Goal: Task Accomplishment & Management: Manage account settings

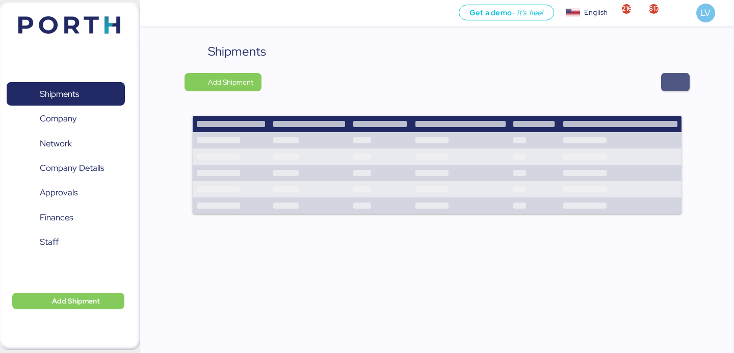
click at [677, 73] on span "button" at bounding box center [675, 82] width 29 height 18
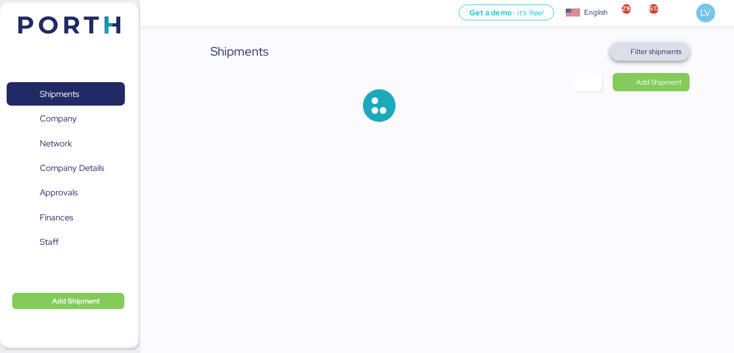
click at [669, 59] on span "Filter shipments" at bounding box center [650, 51] width 80 height 18
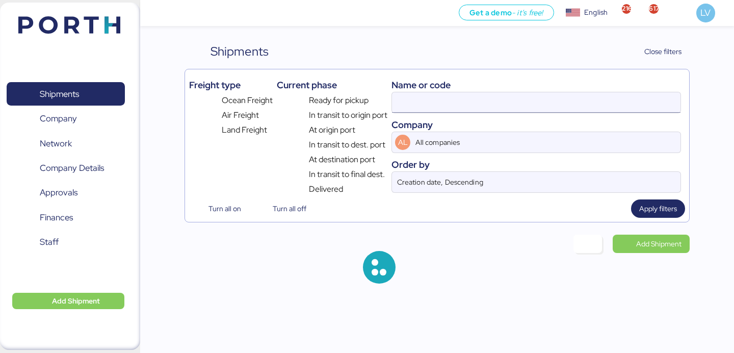
click at [575, 105] on input at bounding box center [536, 102] width 288 height 20
paste input "177SPPKLD52845"
type input "177SPPKLD52845"
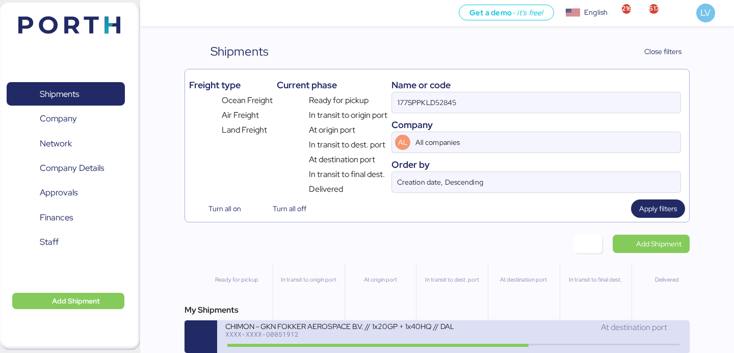
click at [340, 327] on div "CHIMON - GKN FOKKER AEROSPACE B.V. // 1x20GP + 1x40HQ // DALIAN - MANZANILLO //…" at bounding box center [339, 325] width 228 height 9
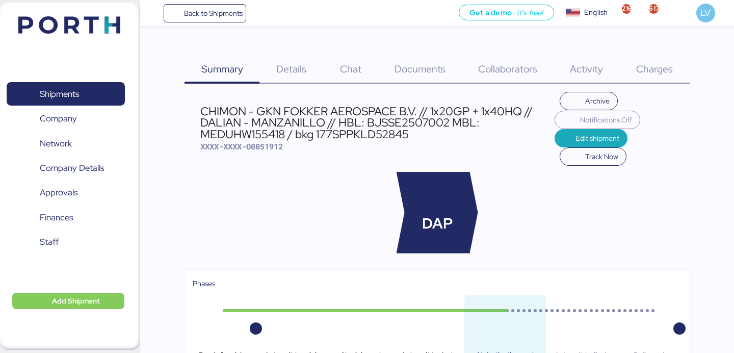
click at [661, 62] on div "Charges 0" at bounding box center [655, 62] width 70 height 41
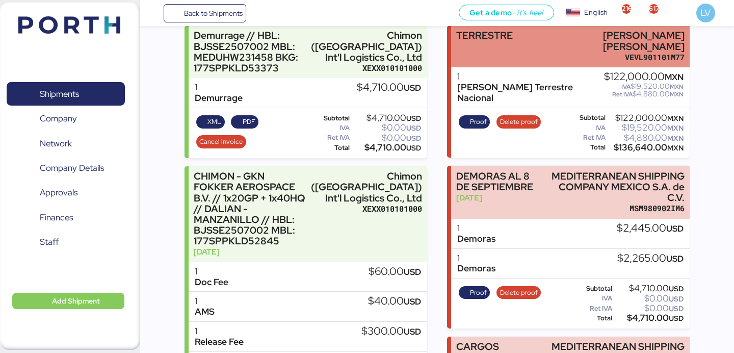
scroll to position [183, 0]
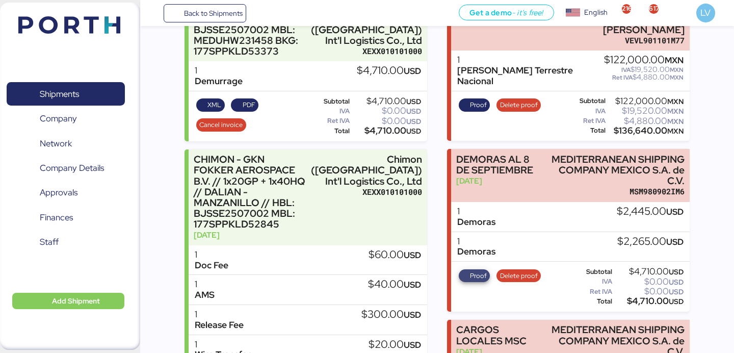
click at [480, 270] on span "Proof" at bounding box center [478, 275] width 17 height 11
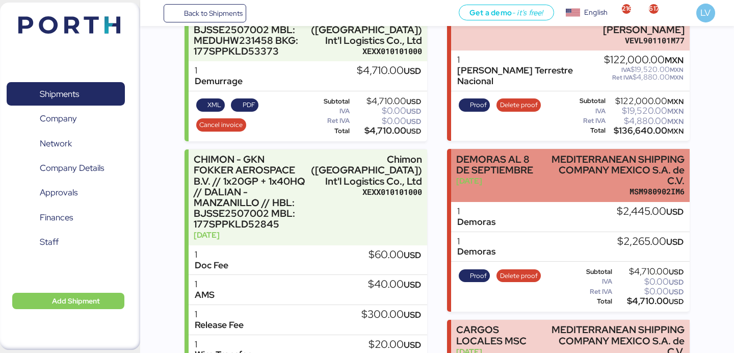
click at [521, 175] on div "[DATE]" at bounding box center [499, 180] width 87 height 11
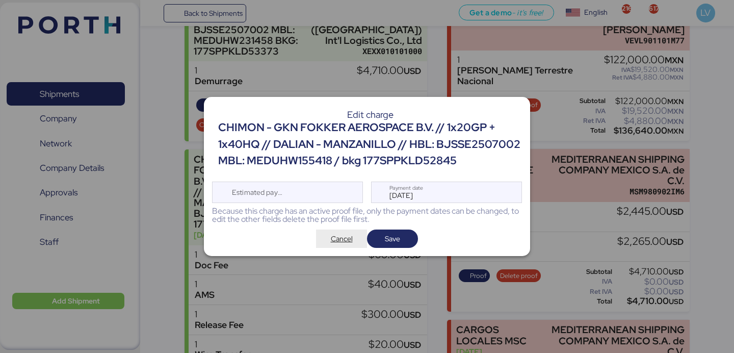
click at [317, 238] on span "Cancel" at bounding box center [341, 238] width 51 height 18
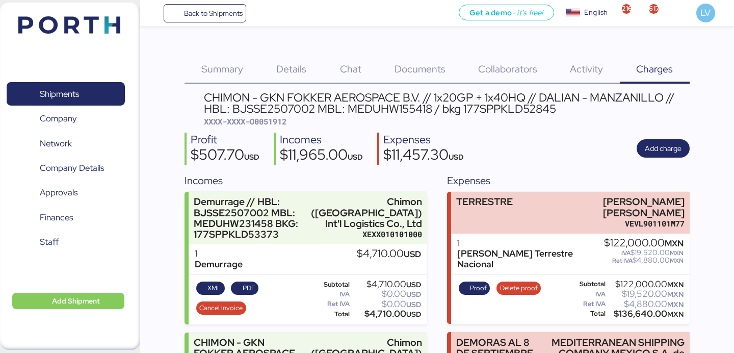
scroll to position [183, 0]
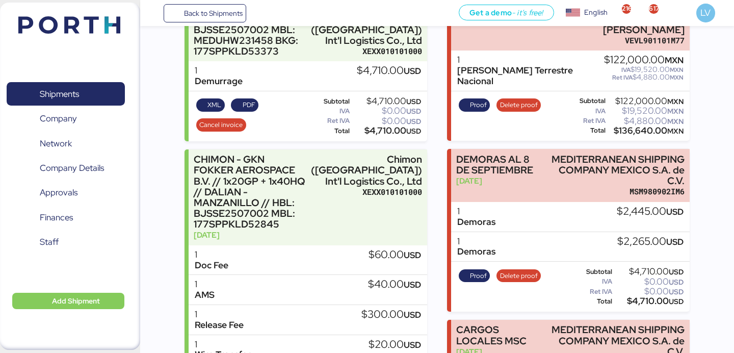
click at [524, 261] on div "Proof Delete proof Subtotal $4,710.00 USD IVA $0.00 USD Ret IVA $0.00 USD Total…" at bounding box center [570, 286] width 238 height 50
click at [523, 270] on span "Delete proof" at bounding box center [519, 275] width 38 height 11
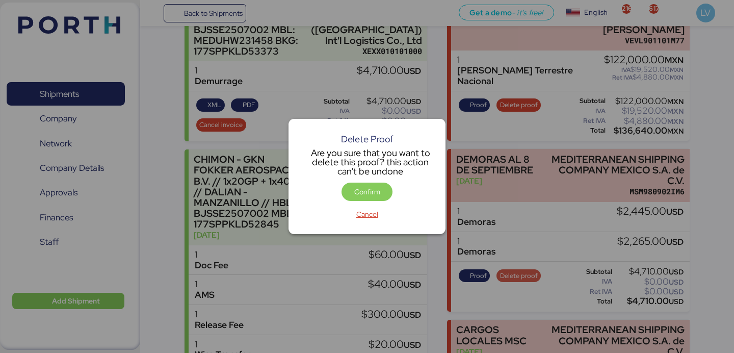
scroll to position [0, 0]
click at [365, 183] on span "Confirm" at bounding box center [366, 191] width 51 height 18
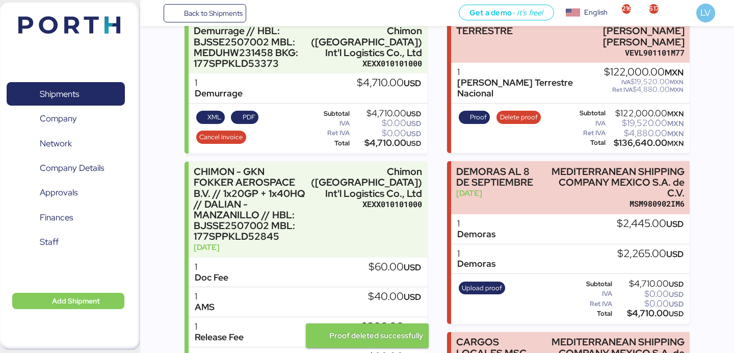
scroll to position [175, 0]
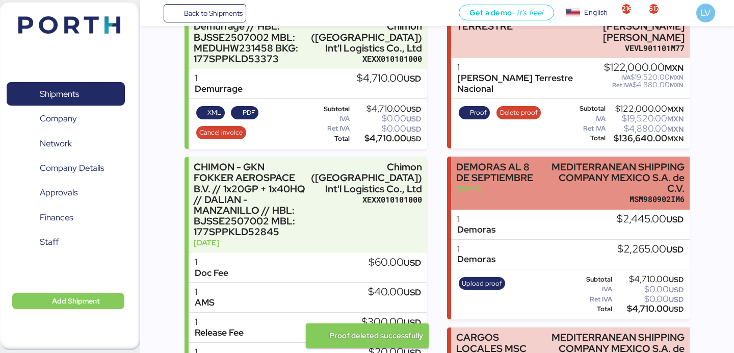
click at [503, 187] on div "[DATE]" at bounding box center [499, 188] width 87 height 11
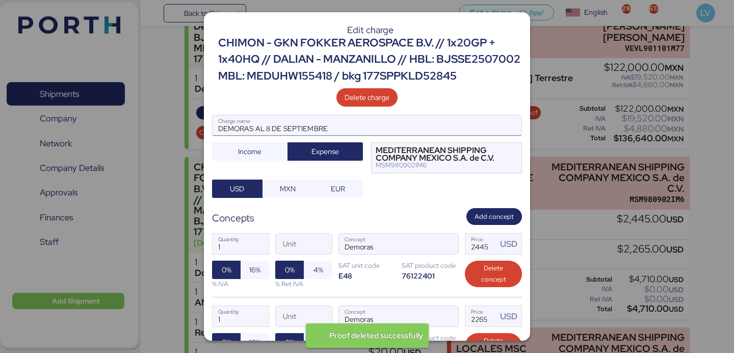
click at [269, 127] on input "DEMORAS AL 8 DE SEPTIEMBRE" at bounding box center [367, 125] width 309 height 20
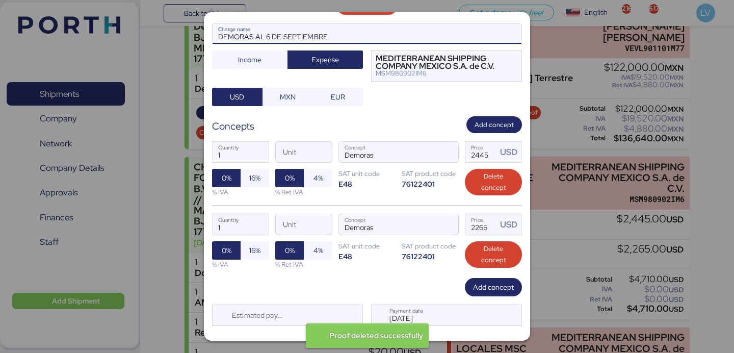
scroll to position [109, 0]
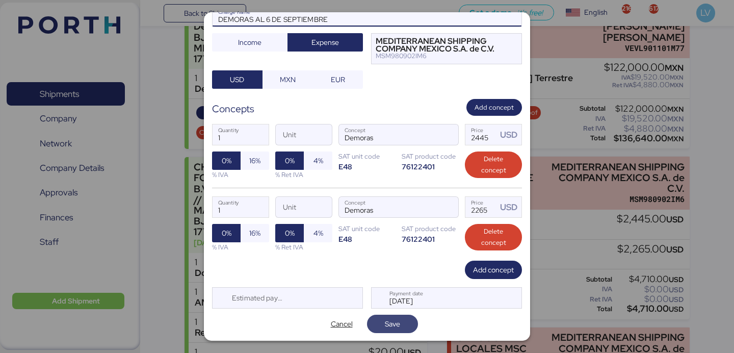
type input "DEMORAS AL 6 DE SEPTIEMBRE"
click at [405, 323] on span "Save" at bounding box center [392, 323] width 35 height 14
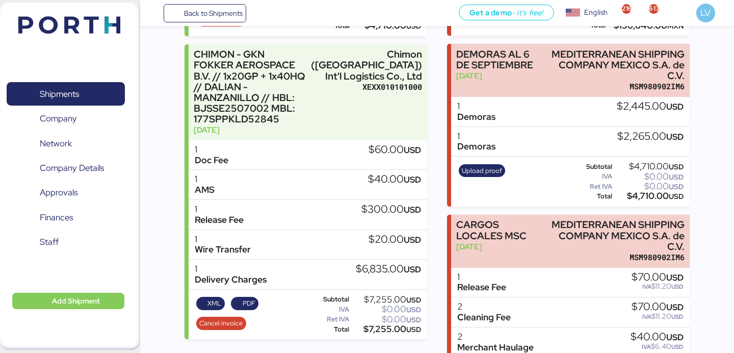
scroll to position [283, 0]
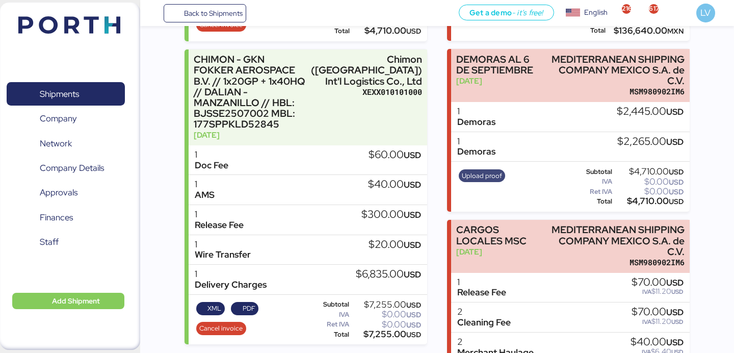
click at [490, 170] on span "Upload proof" at bounding box center [482, 175] width 40 height 11
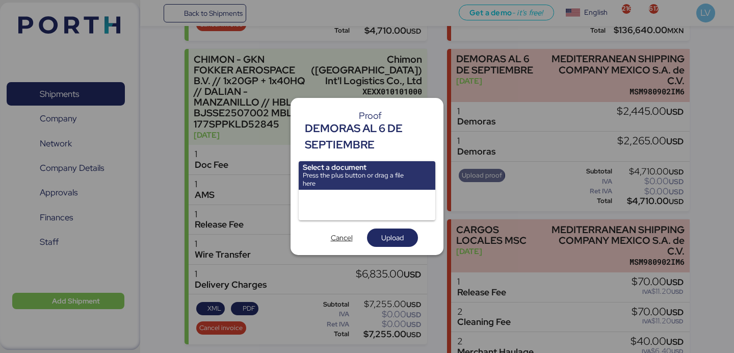
scroll to position [0, 0]
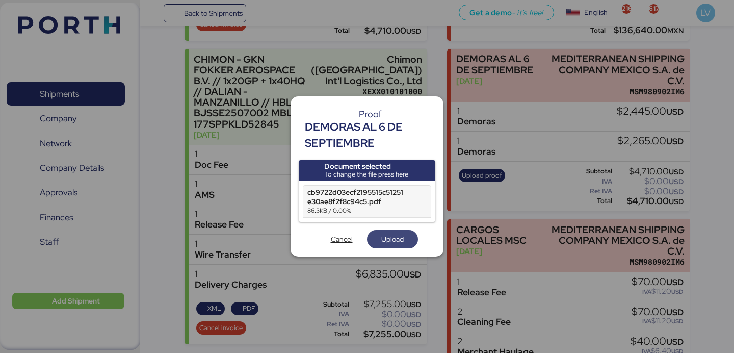
click at [390, 242] on span "Upload" at bounding box center [392, 239] width 22 height 12
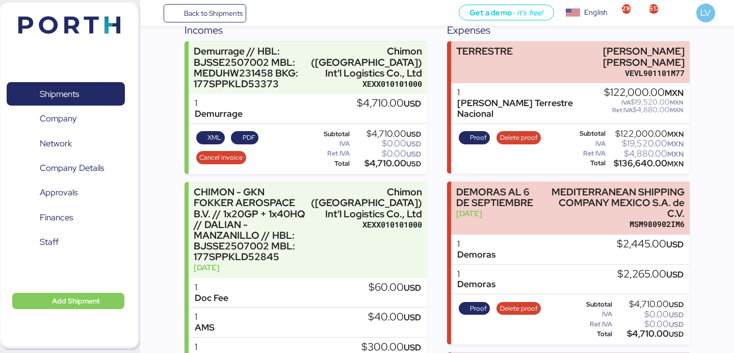
scroll to position [155, 0]
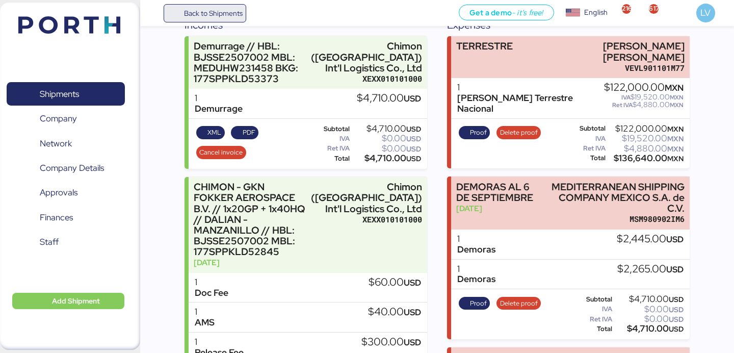
click at [224, 8] on span "Back to Shipments" at bounding box center [213, 13] width 59 height 12
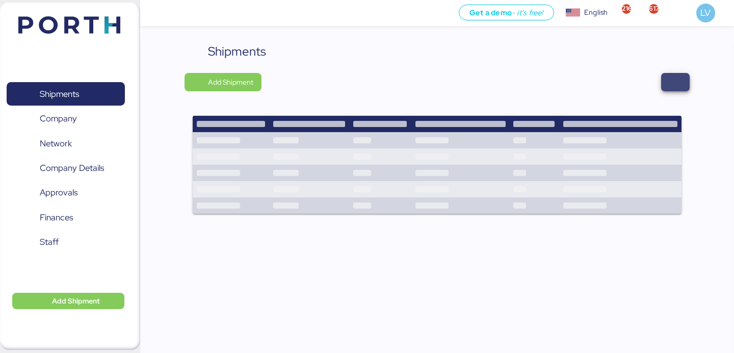
click at [672, 76] on span "button" at bounding box center [675, 82] width 12 height 14
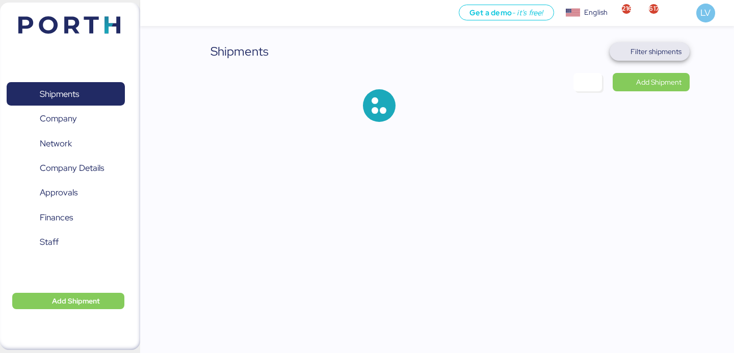
click at [656, 60] on span "Filter shipments" at bounding box center [650, 51] width 80 height 18
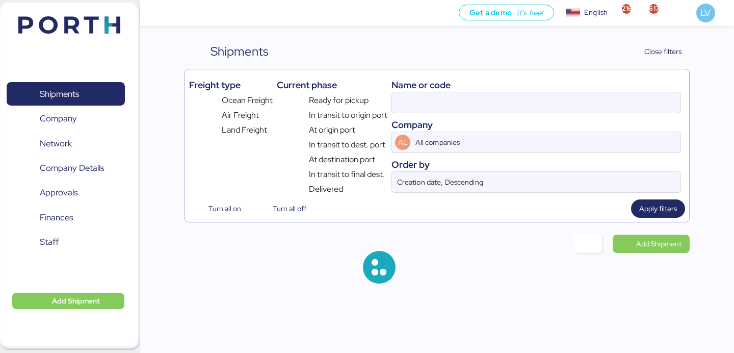
click at [583, 115] on div "Name or code Company AL All companies Order by Creation date, Descending" at bounding box center [535, 134] width 289 height 122
click at [583, 102] on input at bounding box center [536, 102] width 288 height 20
click at [582, 102] on input at bounding box center [536, 102] width 288 height 20
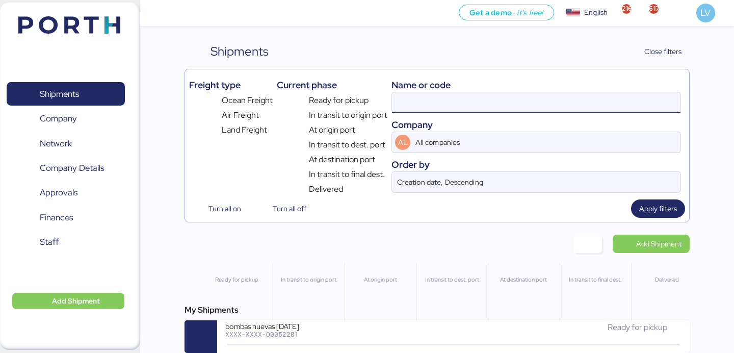
click at [582, 102] on input at bounding box center [536, 102] width 288 height 20
paste input "NGTL7478133"
click at [577, 102] on input "NGTL7478133" at bounding box center [536, 102] width 288 height 20
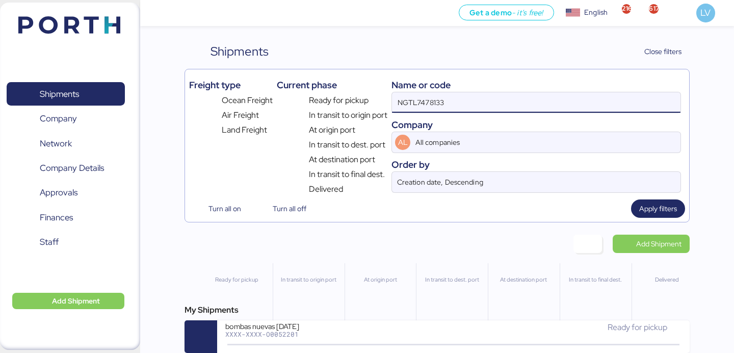
type input "NGTL7478133"
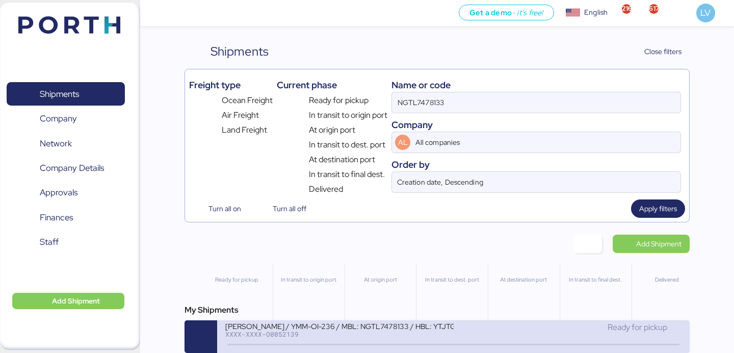
click at [365, 329] on div "[PERSON_NAME] / YMM-OI-236 / MBL: NGTL7478133 / HBL: YTJTGI100100 / LCL" at bounding box center [339, 325] width 228 height 9
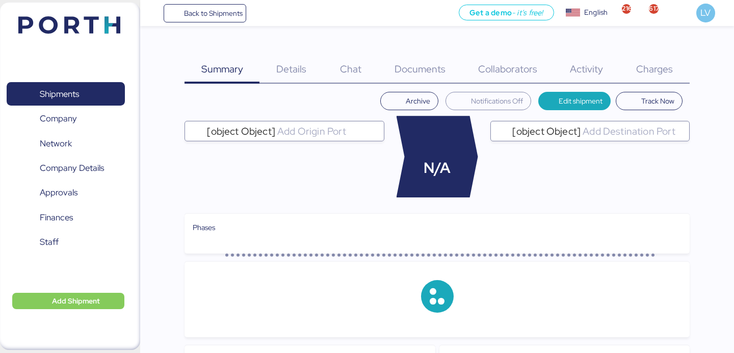
click at [662, 45] on div "Summary 0 Details 0 Chat 0 Documents 0 Collaborators 0 Activity 0 Charges 0" at bounding box center [436, 62] width 505 height 41
click at [660, 69] on span "Charges" at bounding box center [654, 68] width 37 height 13
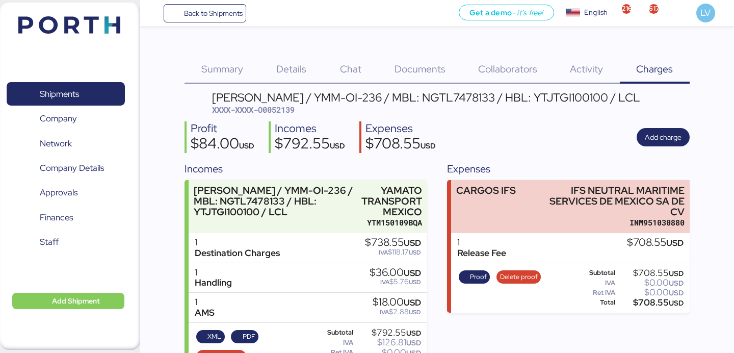
scroll to position [28, 0]
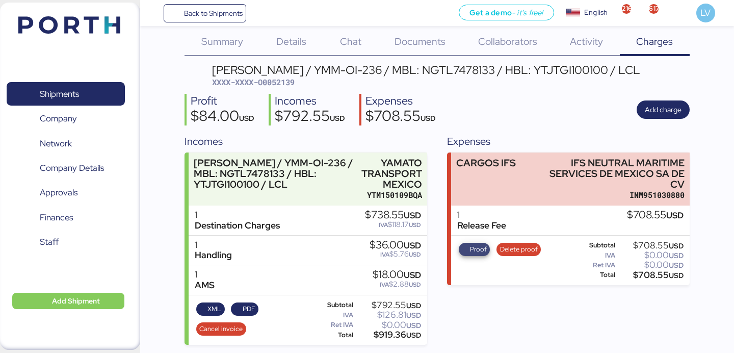
click at [473, 253] on span "Proof" at bounding box center [478, 249] width 17 height 11
click at [520, 254] on span "Delete proof" at bounding box center [518, 249] width 44 height 13
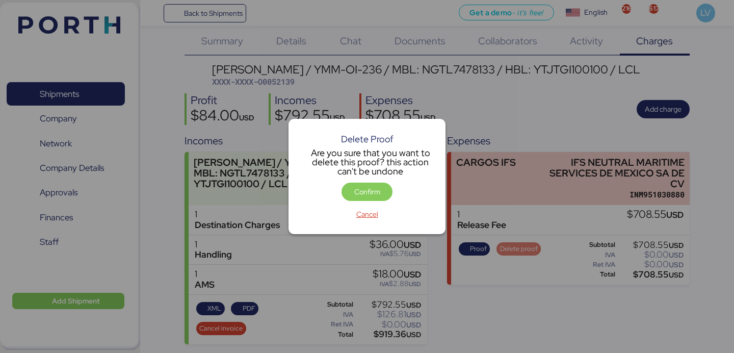
scroll to position [0, 0]
click at [380, 184] on span "Confirm" at bounding box center [366, 191] width 51 height 18
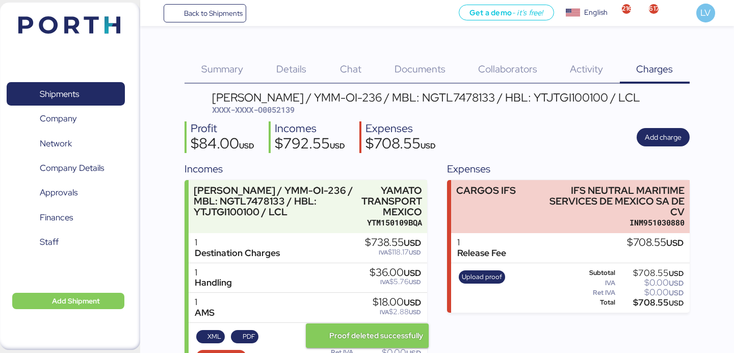
click at [478, 284] on div "Upload proof" at bounding box center [482, 288] width 54 height 42
click at [478, 283] on span "Upload proof" at bounding box center [482, 276] width 47 height 13
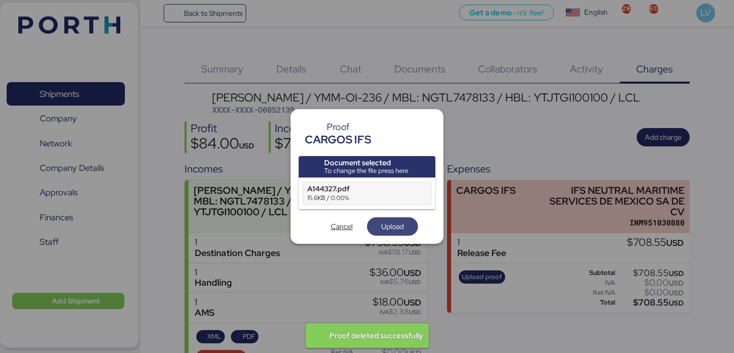
click at [381, 234] on span "Upload" at bounding box center [392, 226] width 51 height 18
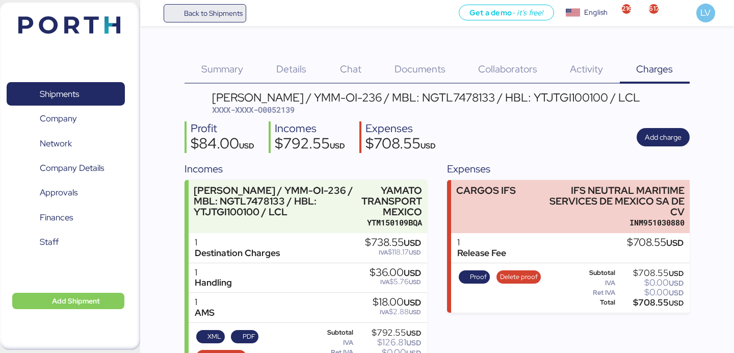
click at [188, 12] on span "Back to Shipments" at bounding box center [213, 13] width 59 height 12
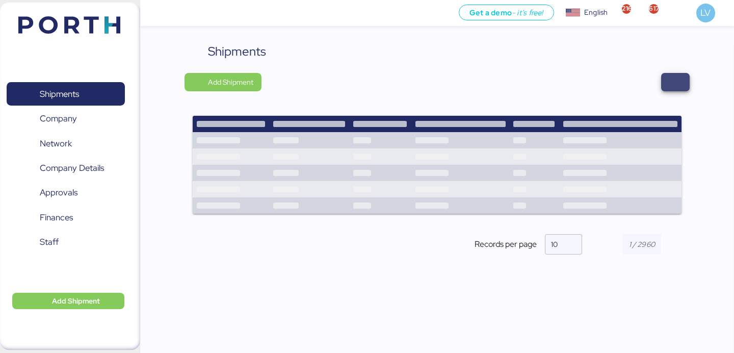
click at [668, 76] on span "button" at bounding box center [675, 82] width 29 height 18
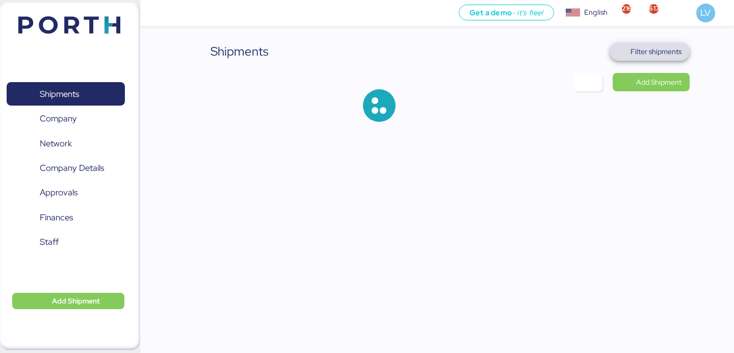
click at [665, 47] on span "Filter shipments" at bounding box center [655, 51] width 51 height 12
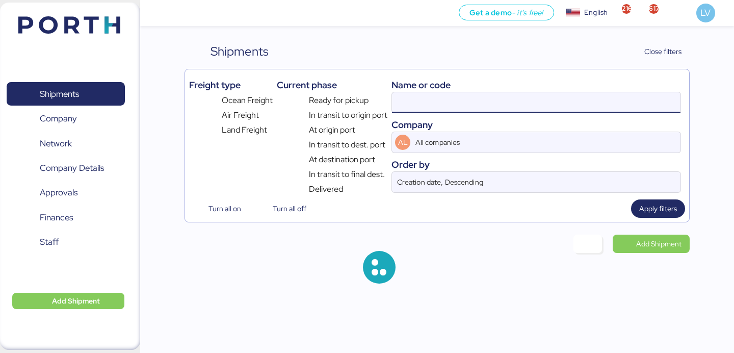
click at [577, 94] on input at bounding box center [536, 102] width 288 height 20
paste input "142502631026"
type input "142502631026"
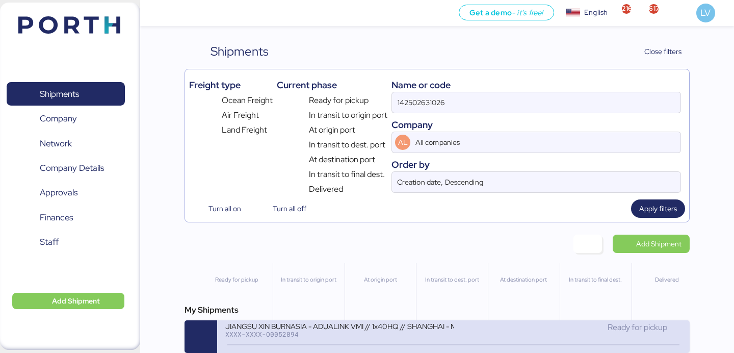
click at [280, 332] on div "XXXX-XXXX-O0052094" at bounding box center [339, 333] width 228 height 7
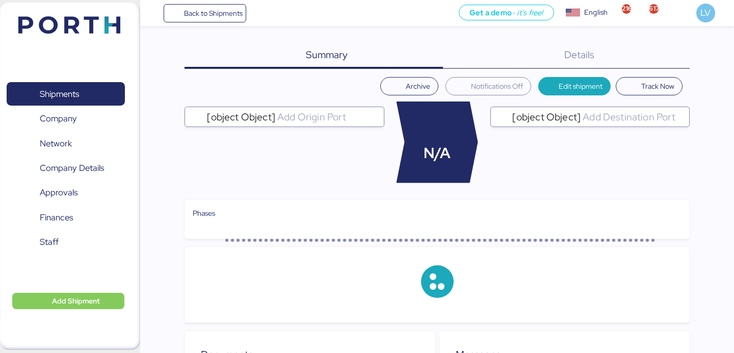
click at [663, 62] on div "Details 0" at bounding box center [566, 55] width 247 height 27
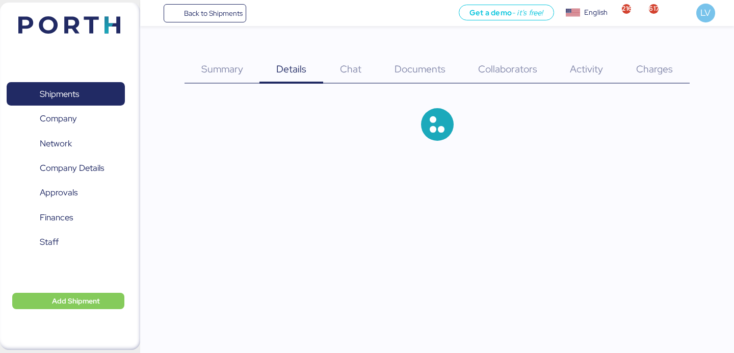
click at [663, 62] on div "Charges 0" at bounding box center [655, 62] width 70 height 41
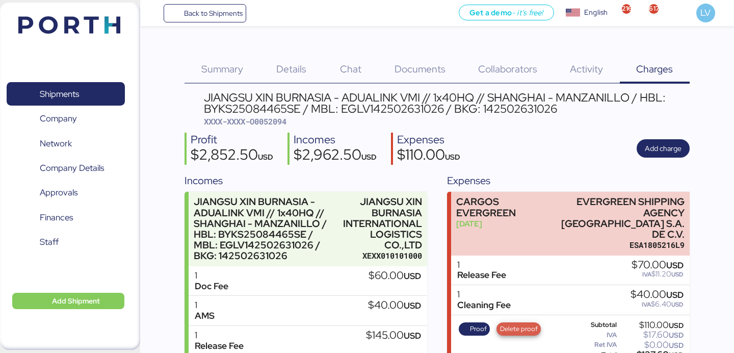
click at [512, 323] on span "Delete proof" at bounding box center [519, 328] width 38 height 11
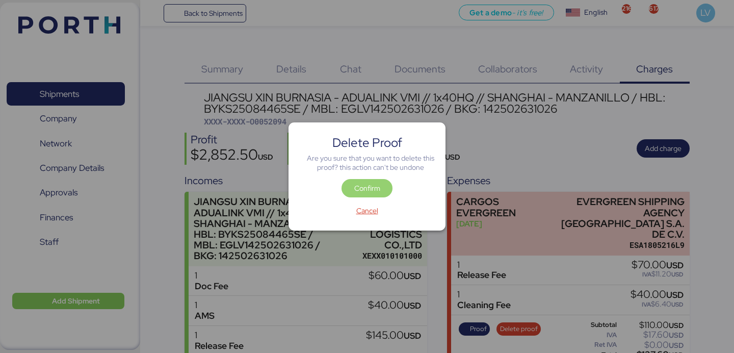
click at [380, 191] on span "Confirm" at bounding box center [367, 188] width 35 height 14
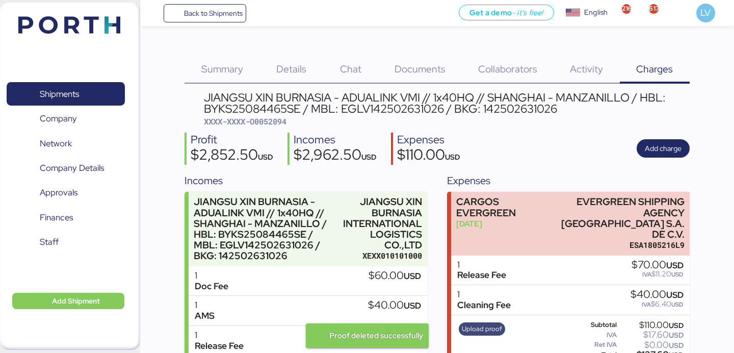
click at [476, 323] on span "Upload proof" at bounding box center [482, 328] width 40 height 11
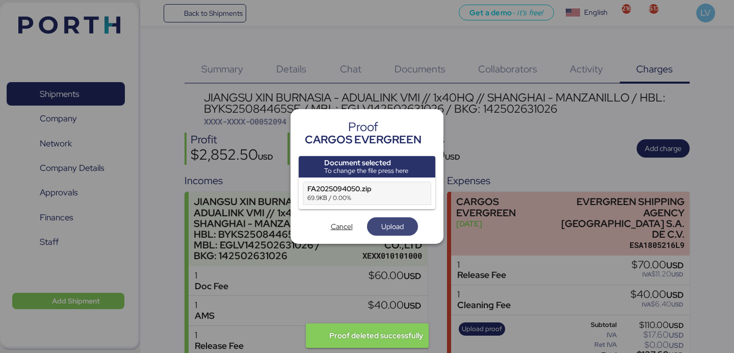
click at [392, 225] on span "Upload" at bounding box center [392, 226] width 22 height 12
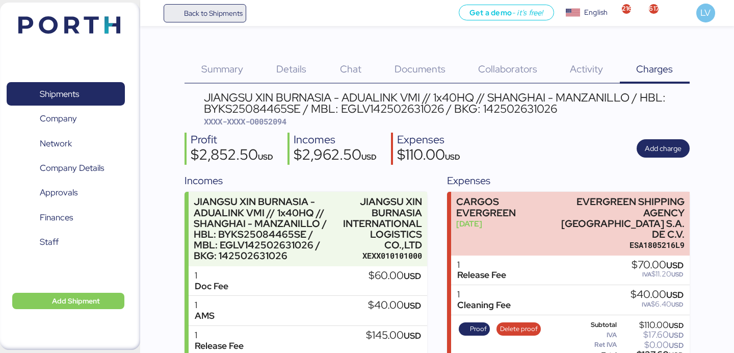
click at [245, 7] on span "Back to Shipments" at bounding box center [205, 13] width 83 height 18
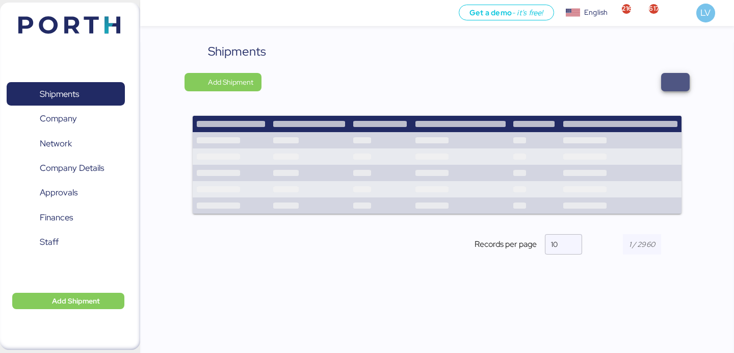
click at [679, 75] on span "button" at bounding box center [675, 82] width 12 height 14
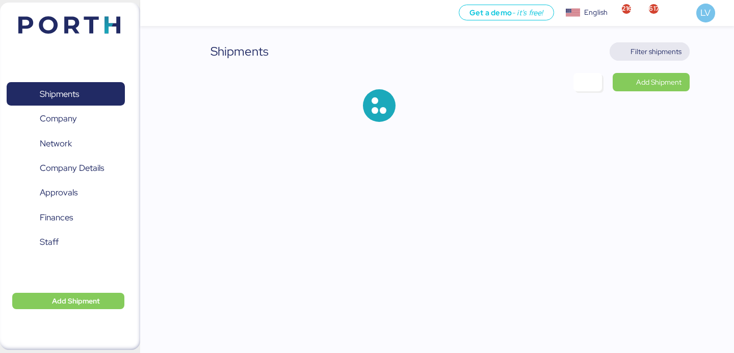
click at [662, 55] on span "Filter shipments" at bounding box center [655, 51] width 51 height 12
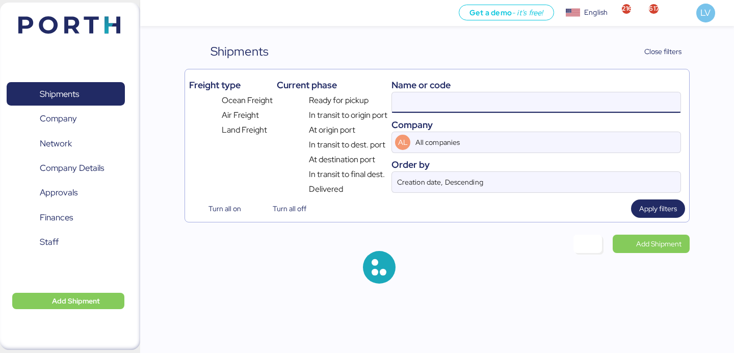
click at [571, 103] on input at bounding box center [536, 102] width 288 height 20
paste input "142502631069"
type input "142502631069"
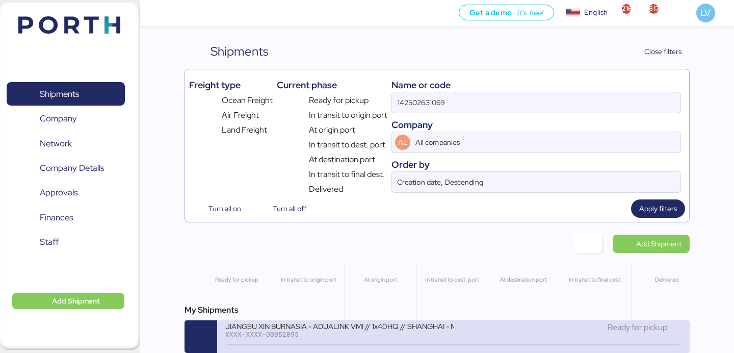
click at [329, 330] on div "JIANGSU XIN BURNASIA - ADUALINK VMI // 1x40HQ // SHANGHAI - MANZANILLO / HBL: B…" at bounding box center [339, 325] width 228 height 9
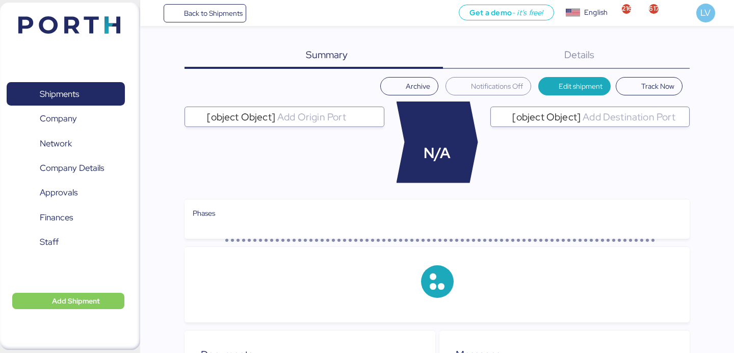
click at [676, 60] on div "Details 0" at bounding box center [566, 55] width 247 height 27
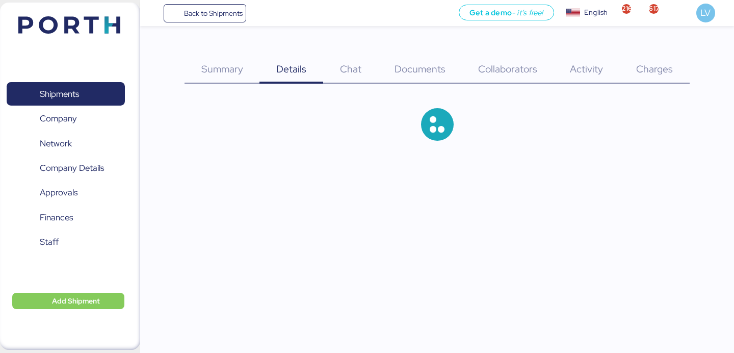
click at [676, 60] on div "Charges 0" at bounding box center [655, 62] width 70 height 41
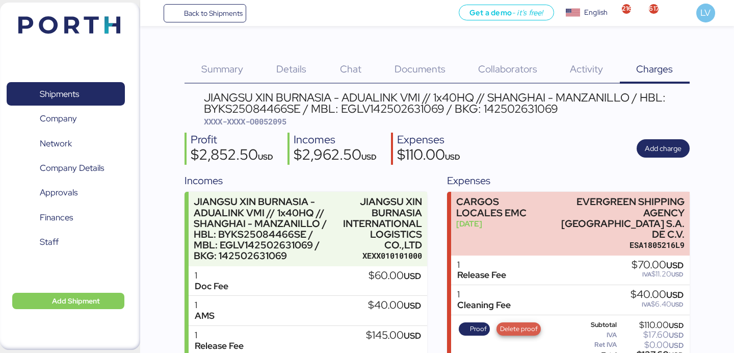
click at [514, 323] on span "Delete proof" at bounding box center [519, 328] width 38 height 11
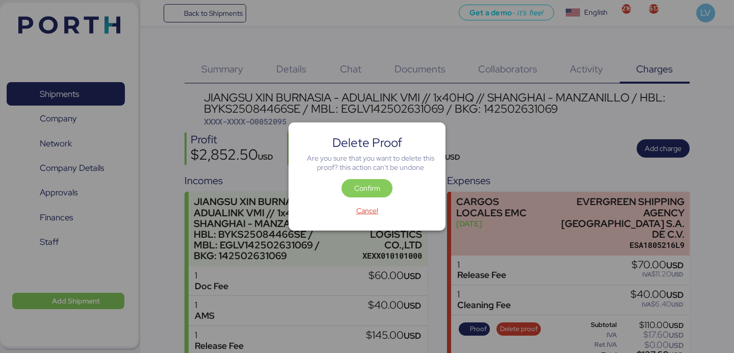
click at [378, 200] on div "Confirm" at bounding box center [367, 190] width 136 height 22
click at [378, 193] on span "Confirm" at bounding box center [367, 188] width 26 height 12
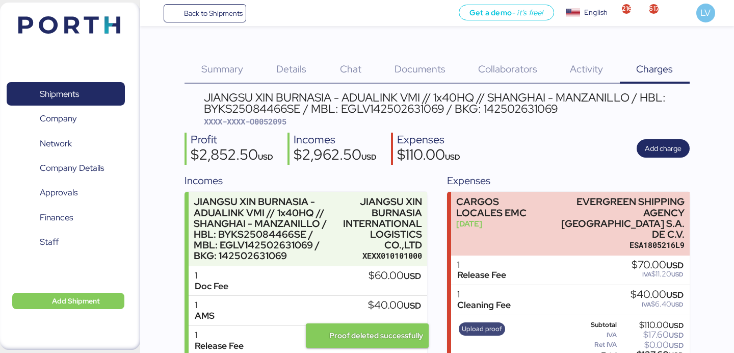
click at [472, 323] on span "Upload proof" at bounding box center [482, 328] width 40 height 11
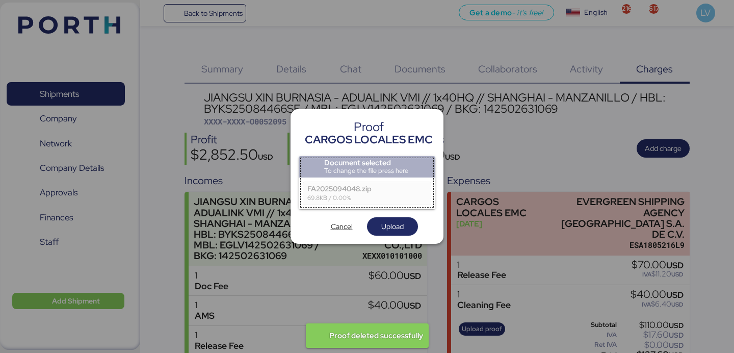
click at [391, 240] on div "Proof CARGOS LOCALES EMC Document selected To change the file press here FA2025…" at bounding box center [366, 176] width 153 height 135
click at [392, 225] on span "Upload" at bounding box center [392, 226] width 22 height 12
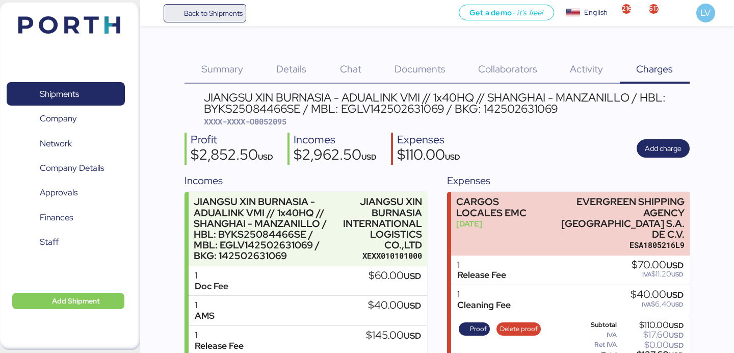
click at [206, 20] on span "Back to Shipments" at bounding box center [205, 13] width 76 height 18
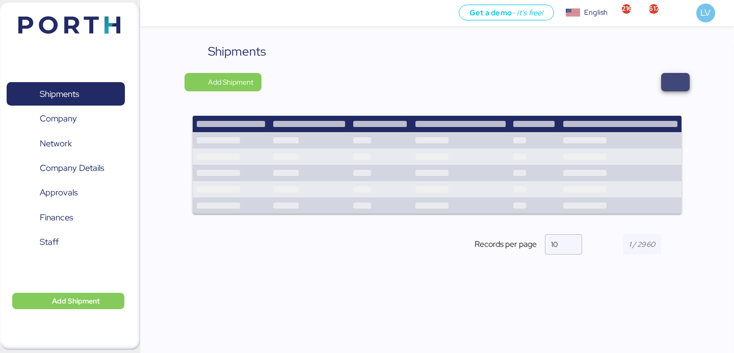
click at [667, 86] on span "button" at bounding box center [675, 82] width 29 height 18
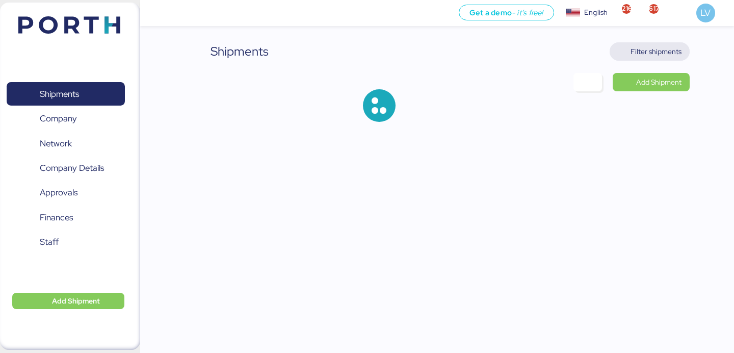
click at [655, 49] on span "Filter shipments" at bounding box center [655, 51] width 51 height 12
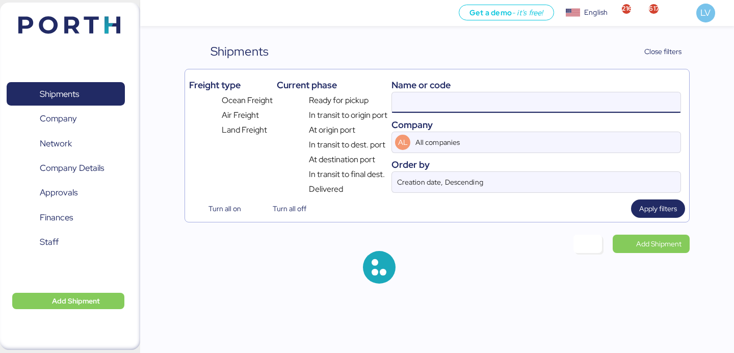
click at [558, 109] on input at bounding box center [536, 102] width 288 height 20
paste input "142502631034"
type input "142502631034"
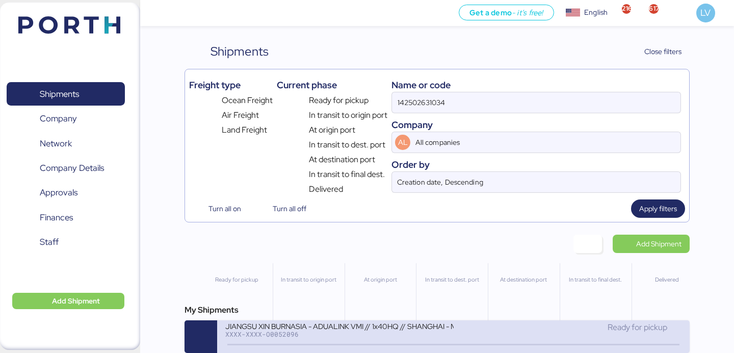
click at [281, 328] on div "JIANGSU XIN BURNASIA - ADUALINK VMI // 1x40HQ // SHANGHAI - MANZANILLO / HBL: B…" at bounding box center [339, 325] width 228 height 9
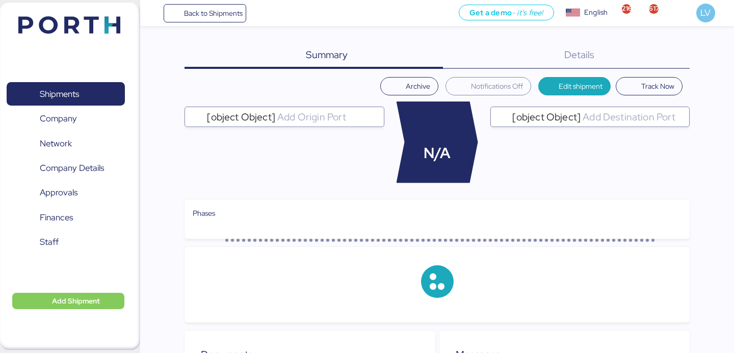
click at [680, 41] on div "Summary 0 Details 0 Archive Notifications Off Edit shipment Track Now [object O…" at bounding box center [367, 297] width 734 height 594
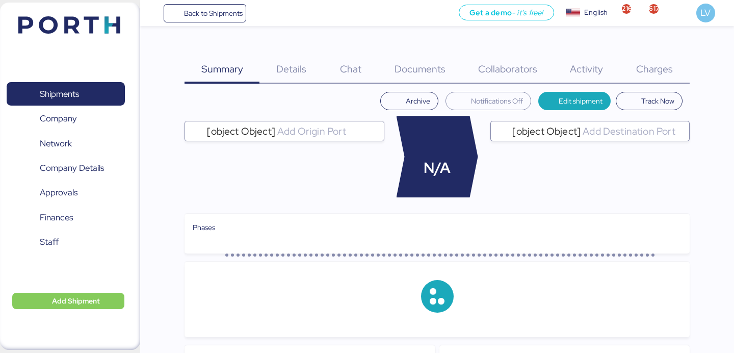
drag, startPoint x: 680, startPoint y: 41, endPoint x: 660, endPoint y: 54, distance: 22.9
click at [660, 54] on div "Charges 0" at bounding box center [655, 62] width 70 height 41
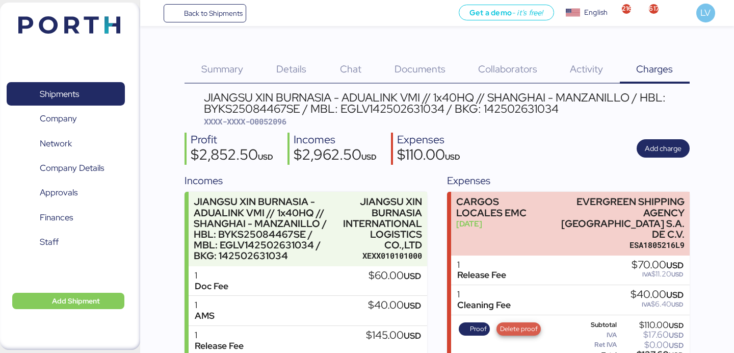
click at [509, 323] on span "Delete proof" at bounding box center [519, 328] width 38 height 11
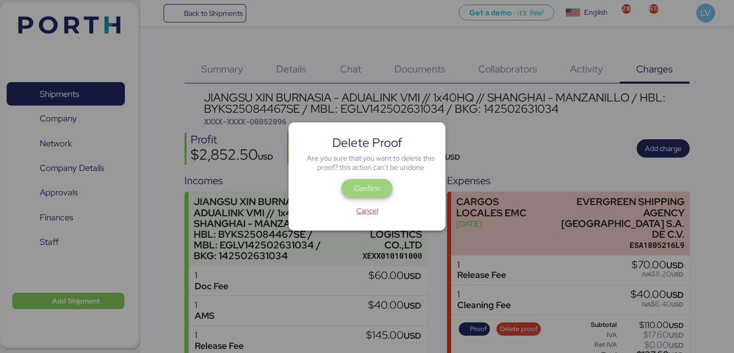
click at [378, 180] on span "Confirm" at bounding box center [366, 188] width 51 height 18
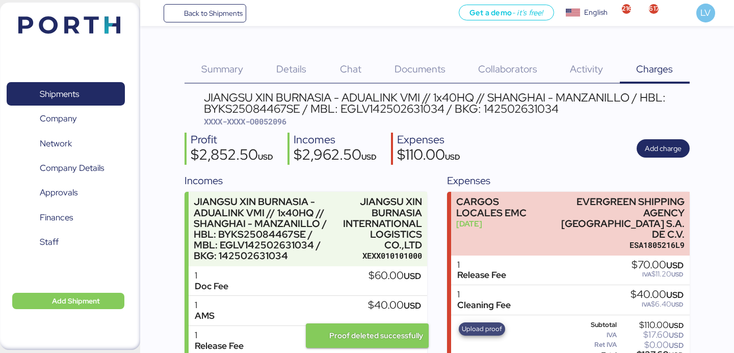
click at [475, 323] on span "Upload proof" at bounding box center [482, 328] width 40 height 11
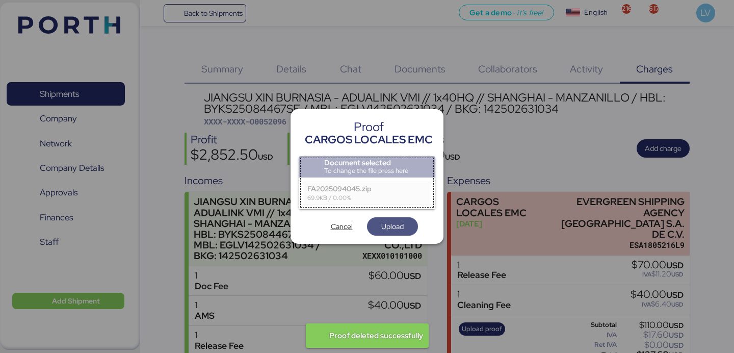
click at [385, 223] on span "Upload" at bounding box center [392, 226] width 22 height 12
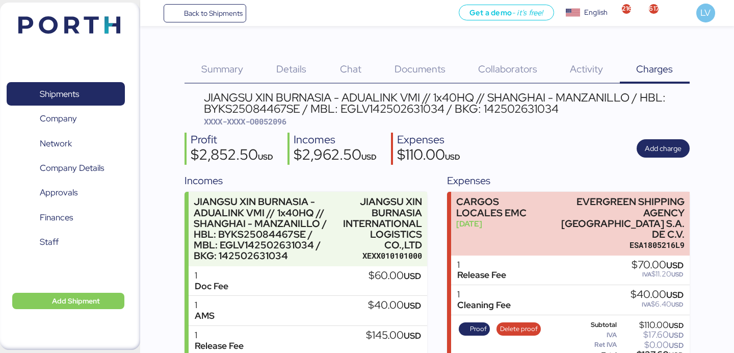
click at [113, 17] on img at bounding box center [69, 24] width 102 height 17
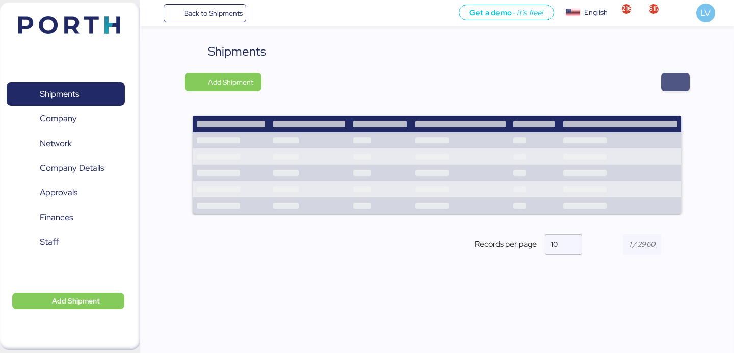
click at [676, 76] on span "button" at bounding box center [675, 82] width 12 height 14
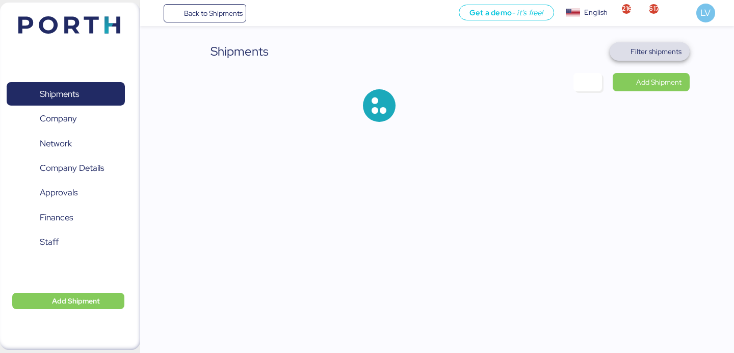
click at [677, 54] on span "Filter shipments" at bounding box center [655, 51] width 51 height 12
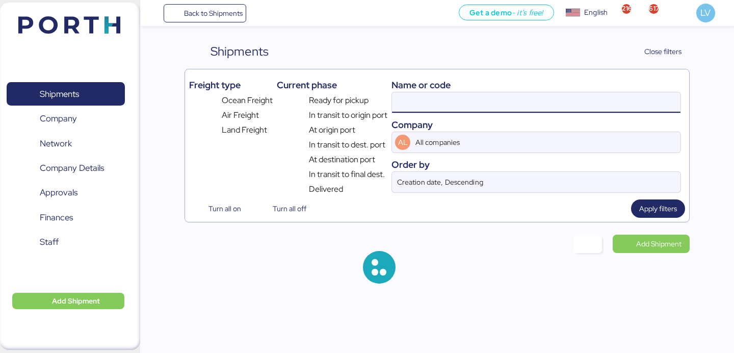
click at [607, 103] on input at bounding box center [536, 102] width 288 height 20
paste input "O0052123"
type input "O0052123"
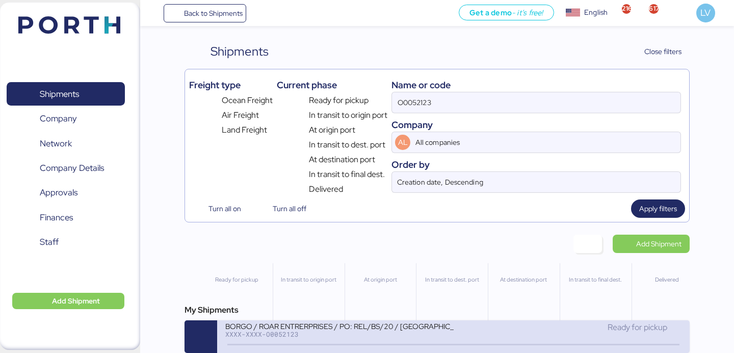
click at [387, 335] on div "XXXX-XXXX-O0052123" at bounding box center [339, 333] width 228 height 7
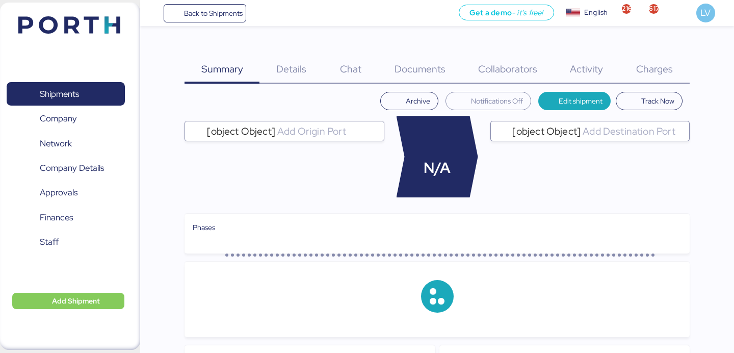
click at [650, 50] on div "Charges 0" at bounding box center [655, 62] width 70 height 41
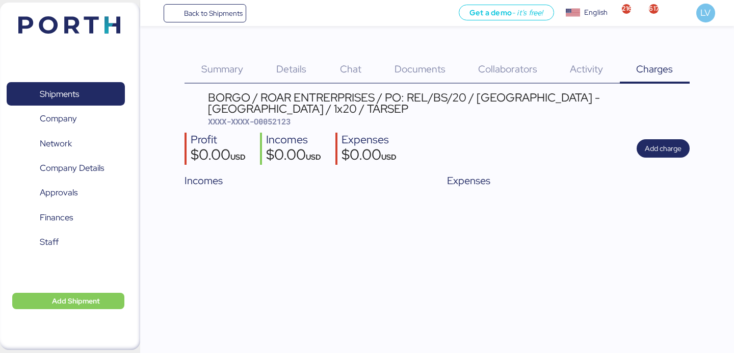
click at [659, 133] on div "Profit $0.00 USD Incomes $0.00 USD Expenses $0.00 USD Add charge" at bounding box center [436, 149] width 505 height 32
click at [672, 145] on span "Add charge" at bounding box center [663, 148] width 53 height 18
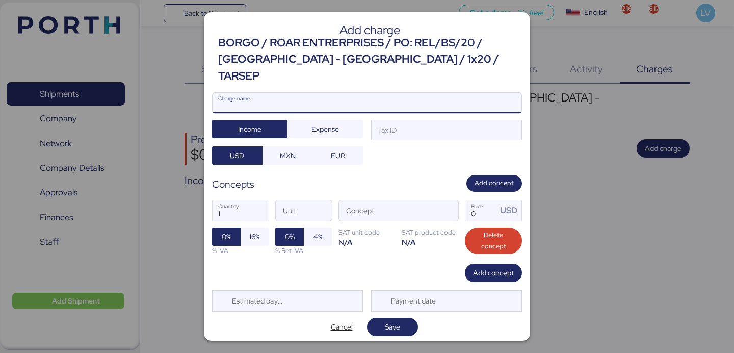
click at [468, 93] on input "Charge name" at bounding box center [367, 103] width 309 height 20
type input "f"
type input "FACTURA AGENTE"
click at [334, 132] on div "FACTURA AGENTE Charge name Income Expense Tax ID USD MXN EUR" at bounding box center [367, 128] width 310 height 72
click at [334, 128] on div "FACTURA AGENTE Charge name Income Expense Tax ID USD MXN EUR" at bounding box center [367, 128] width 310 height 72
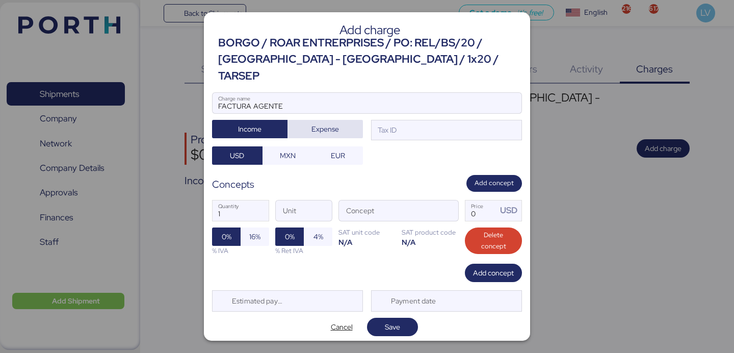
click at [334, 126] on span "Expense" at bounding box center [324, 129] width 75 height 18
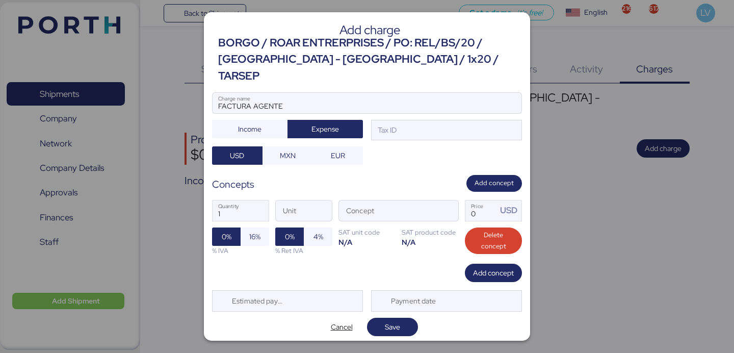
click at [441, 136] on div "FACTURA AGENTE Charge name Income Expense Tax ID USD MXN EUR" at bounding box center [367, 128] width 310 height 72
click at [441, 127] on div "Tax ID" at bounding box center [446, 130] width 151 height 20
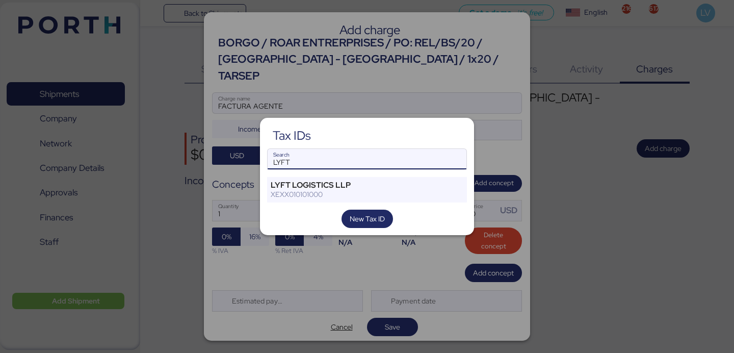
type input "LYFT"
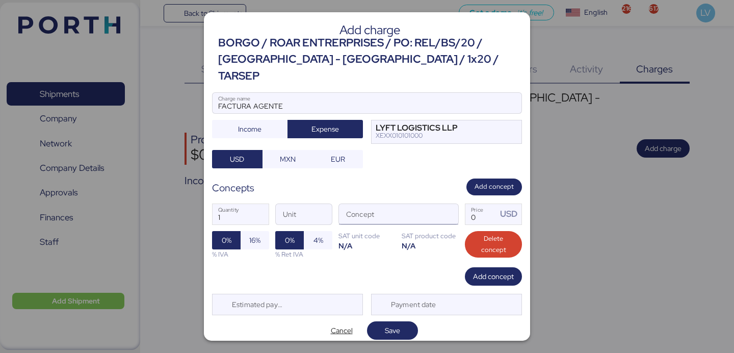
click at [451, 204] on div at bounding box center [446, 214] width 24 height 20
click at [449, 206] on span "button" at bounding box center [447, 216] width 21 height 21
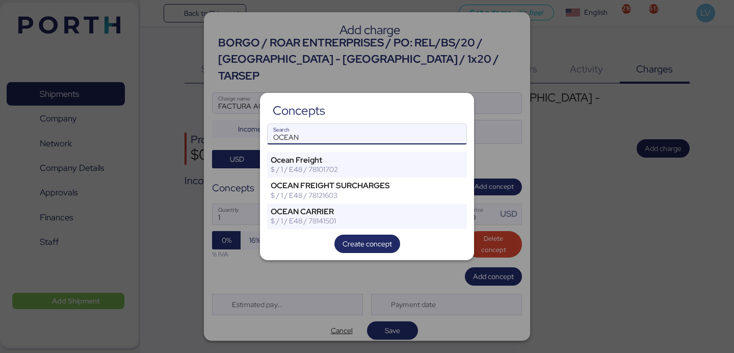
type input "OCEAN"
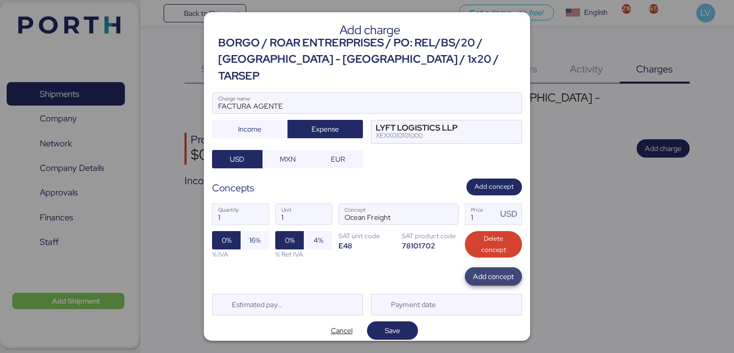
click at [509, 270] on span "Add concept" at bounding box center [493, 276] width 41 height 14
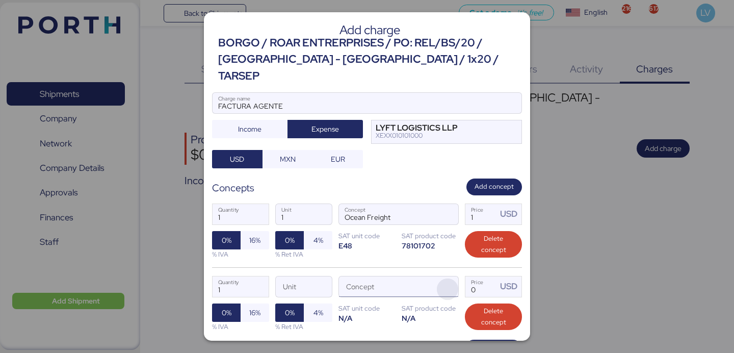
click at [448, 278] on span "button" at bounding box center [447, 288] width 21 height 21
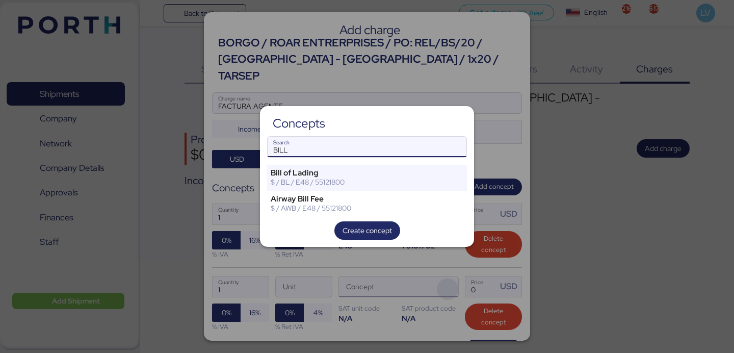
type input "BILL"
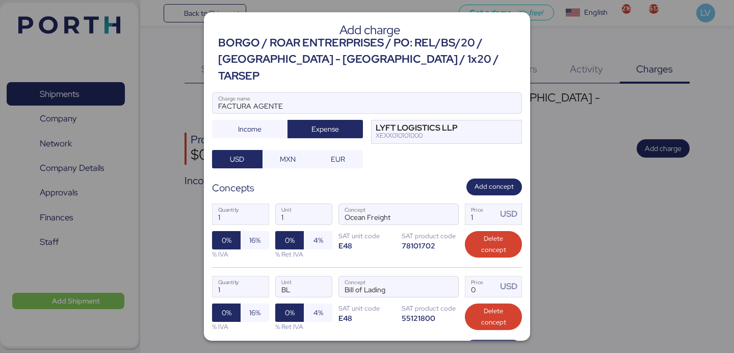
click at [498, 342] on span "Add concept" at bounding box center [493, 348] width 41 height 12
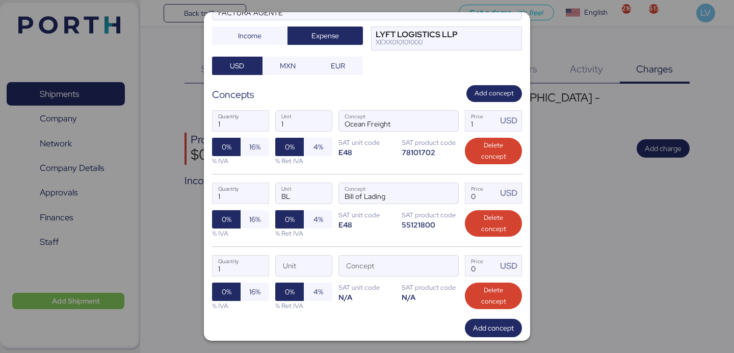
scroll to position [101, 0]
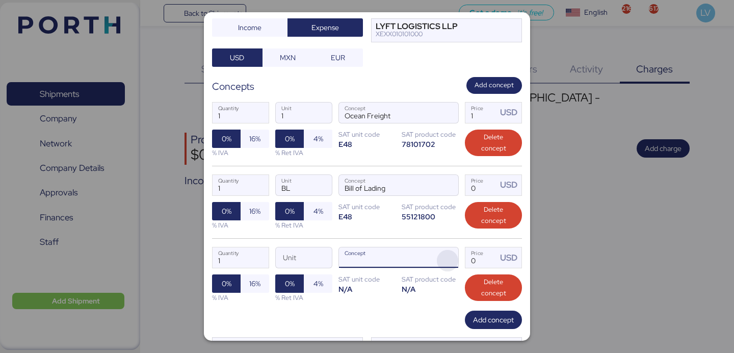
click at [446, 250] on span "button" at bounding box center [447, 260] width 21 height 21
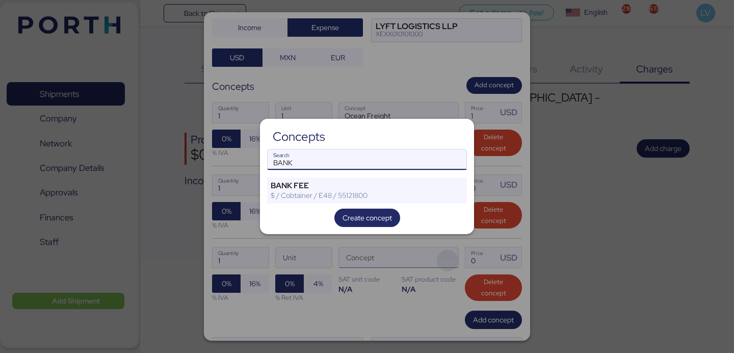
type input "BANK"
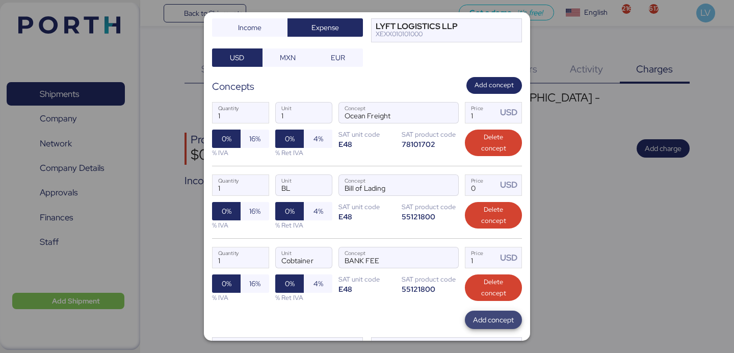
click at [495, 313] on span "Add concept" at bounding box center [493, 319] width 41 height 12
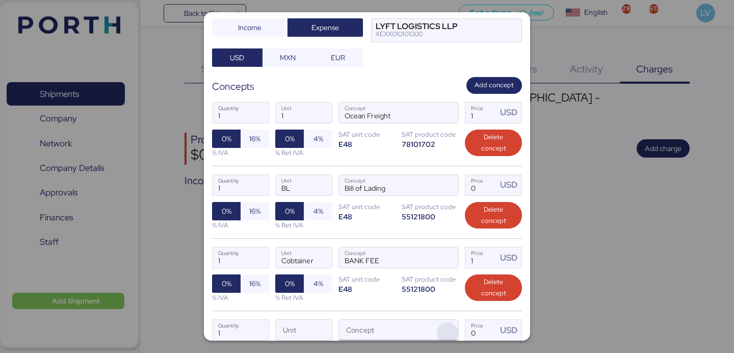
click at [456, 322] on span "button" at bounding box center [447, 332] width 21 height 21
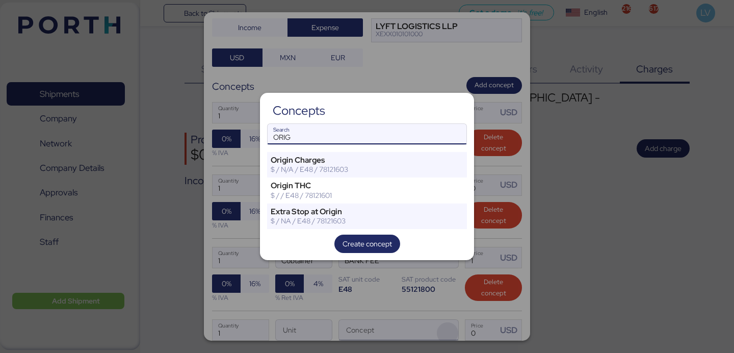
type input "ORIG"
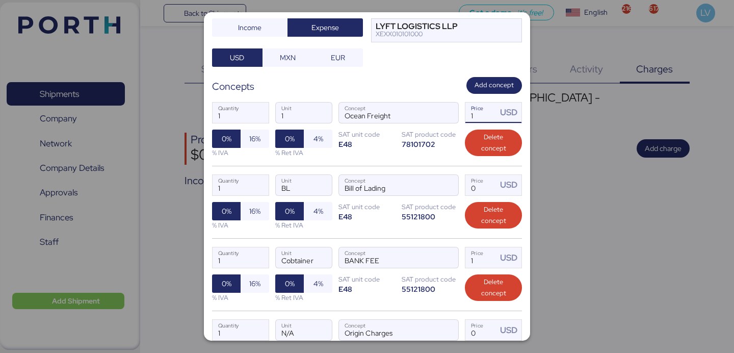
click at [485, 103] on input "1" at bounding box center [481, 112] width 32 height 20
paste input "1910.00"
type input "1910"
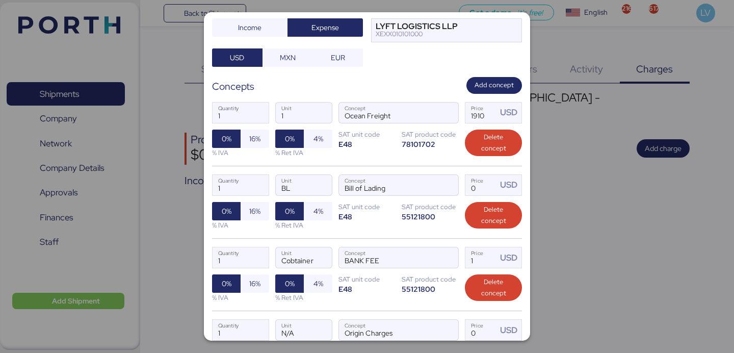
click at [448, 133] on div "1 Quantity 1 Unit Ocean Freight Concept 1910 Price USD 0% 16% % IVA 0% 4% % Ret…" at bounding box center [367, 130] width 310 height 72
click at [477, 175] on input "Price USD" at bounding box center [481, 185] width 32 height 20
type input "50"
click at [487, 247] on input "1" at bounding box center [481, 257] width 32 height 20
type input "35"
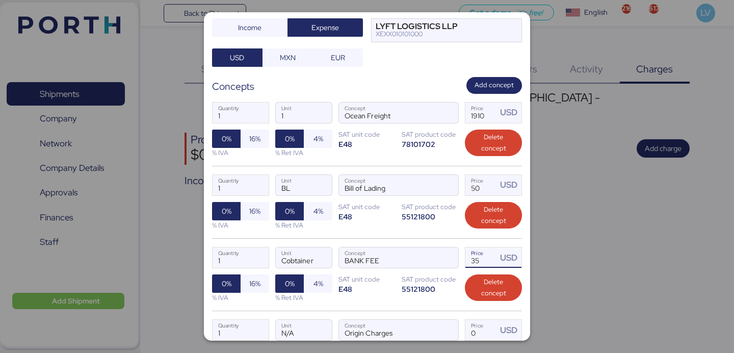
scroll to position [208, 0]
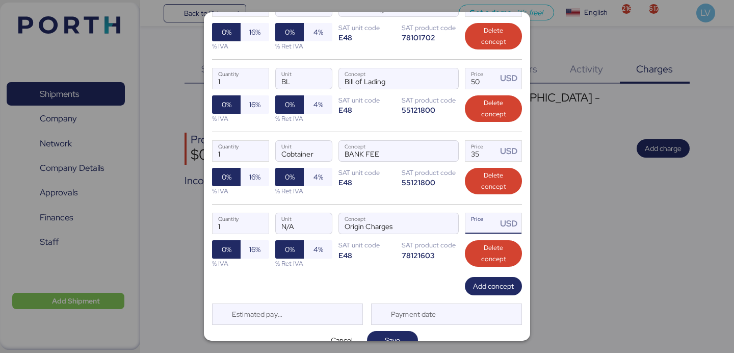
click at [469, 213] on input "Price USD" at bounding box center [481, 223] width 32 height 20
type input "40"
click at [487, 257] on div "1 Quantity N/A Unit Origin Charges Concept 40 Price USD 0% 16% % IVA 0% 4% % Re…" at bounding box center [367, 240] width 310 height 72
click at [486, 280] on span "Add concept" at bounding box center [493, 286] width 41 height 12
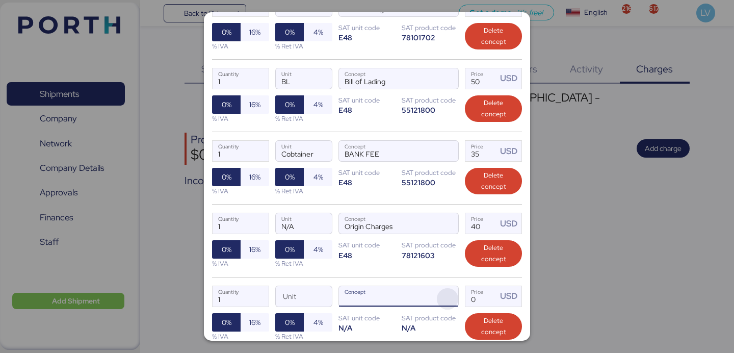
click at [445, 288] on span "button" at bounding box center [447, 298] width 21 height 21
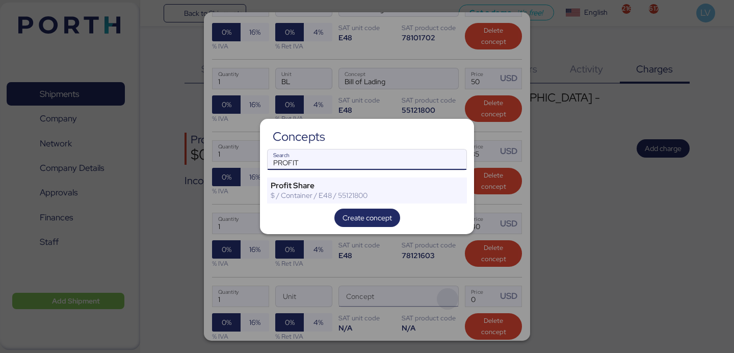
type input "PROFIT"
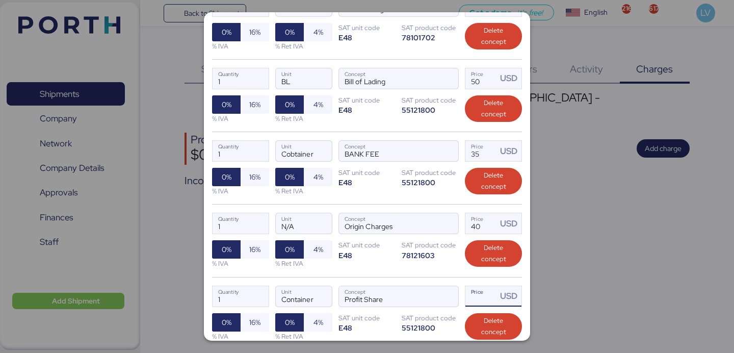
click at [485, 286] on input "Price USD" at bounding box center [481, 296] width 32 height 20
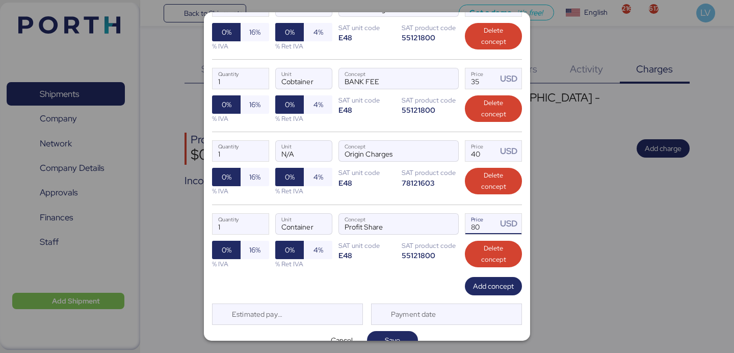
type input "80"
click at [310, 303] on div "Estimated payment date" at bounding box center [287, 313] width 151 height 21
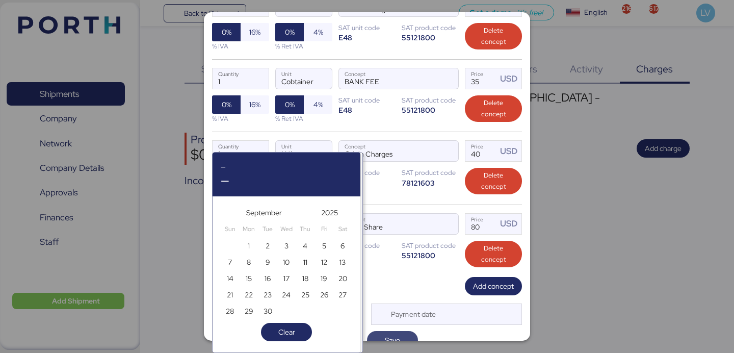
click at [401, 333] on span "Save" at bounding box center [392, 340] width 35 height 14
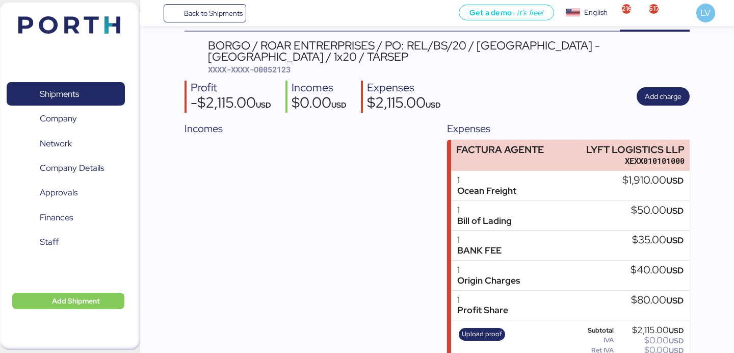
scroll to position [66, 0]
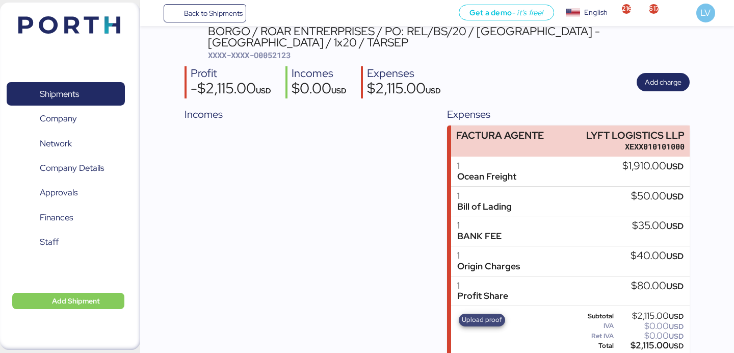
click at [496, 314] on span "Upload proof" at bounding box center [482, 319] width 40 height 11
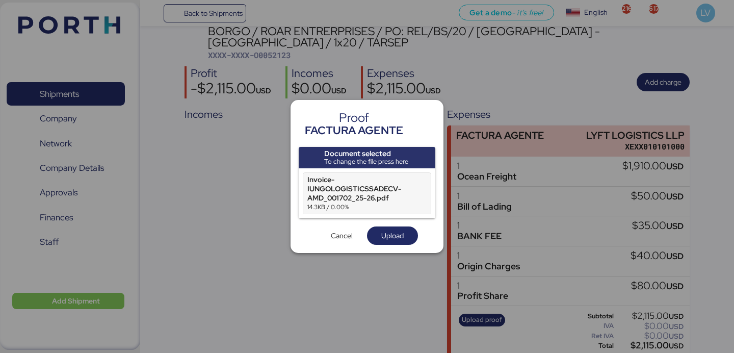
click at [394, 225] on div "Document selected To change the file press here Invoice-IUNGOLOGISTICSSADECV-AM…" at bounding box center [367, 196] width 137 height 98
click at [394, 233] on span "Upload" at bounding box center [392, 235] width 22 height 12
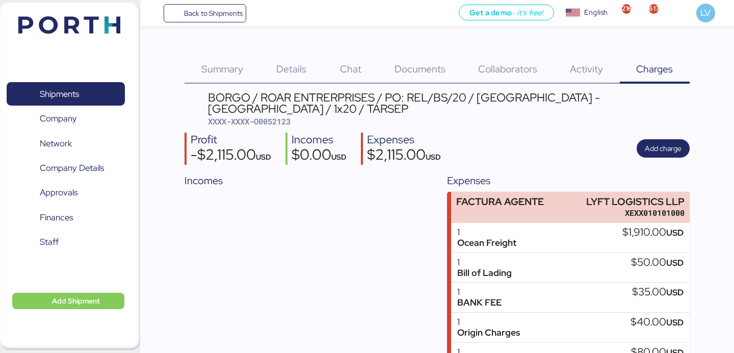
click at [267, 102] on div "BORGO / ROAR ENTRERPRISES / PO: REL/BS/20 / [GEOGRAPHIC_DATA] - [GEOGRAPHIC_DAT…" at bounding box center [448, 103] width 481 height 23
click at [276, 116] on span "XXXX-XXXX-O0052123" at bounding box center [249, 121] width 83 height 10
copy span "O0052123"
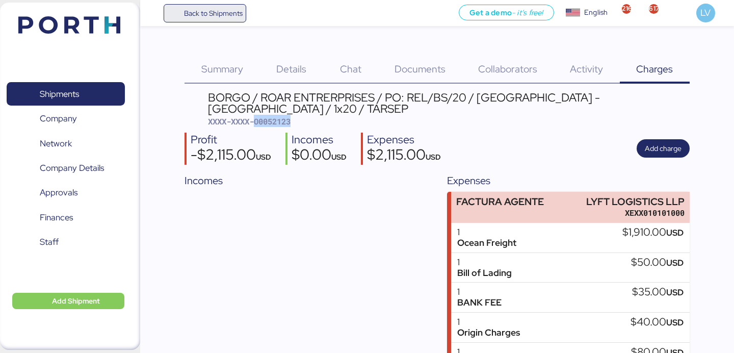
click at [240, 15] on span "Back to Shipments" at bounding box center [213, 13] width 59 height 12
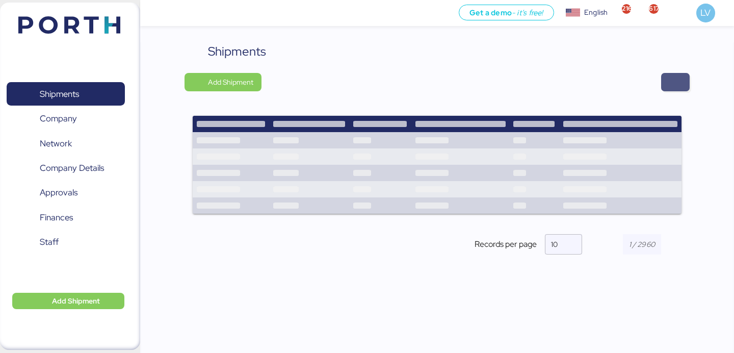
click at [682, 85] on span "button" at bounding box center [675, 82] width 29 height 18
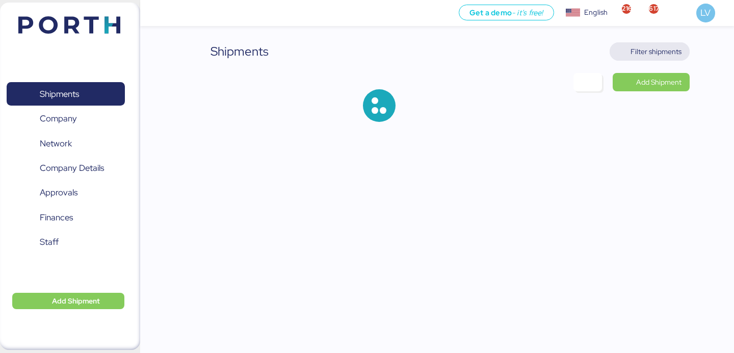
click at [655, 53] on span "Filter shipments" at bounding box center [655, 51] width 51 height 12
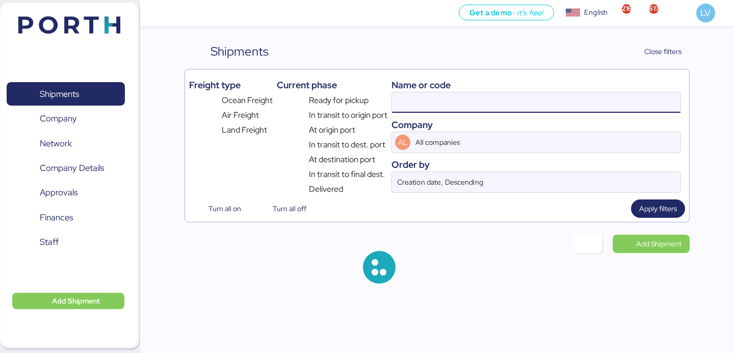
click at [580, 100] on input at bounding box center [536, 102] width 288 height 20
paste input "SHSI50345200"
type input "SHSI50345200"
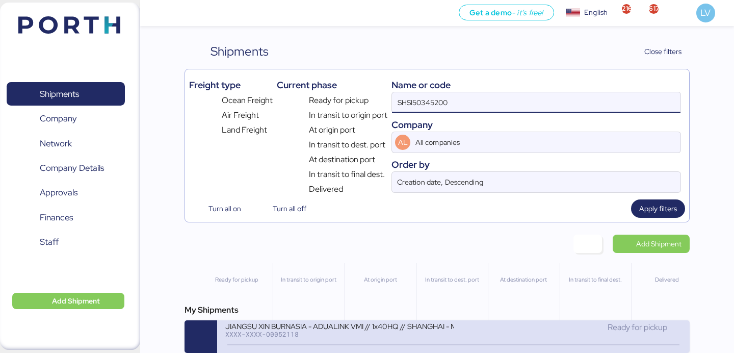
click at [291, 333] on div "XXXX-XXXX-O0052118" at bounding box center [339, 333] width 228 height 7
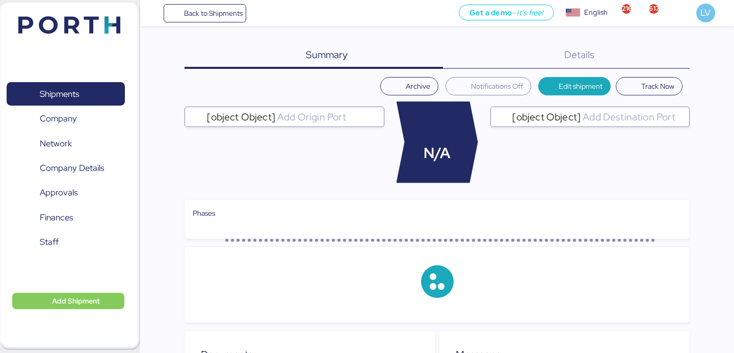
click at [647, 44] on div "Details 0" at bounding box center [566, 55] width 247 height 27
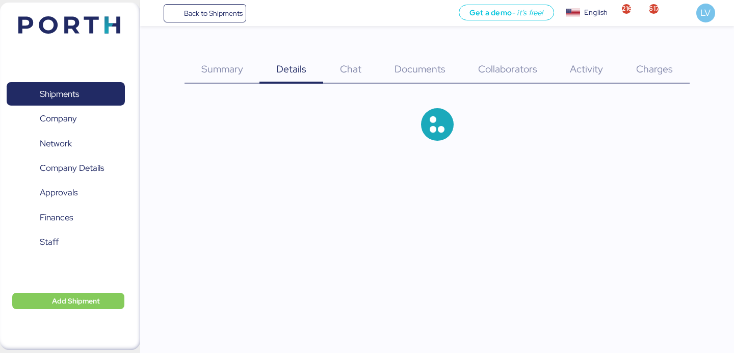
click at [649, 68] on span "Charges" at bounding box center [654, 68] width 37 height 13
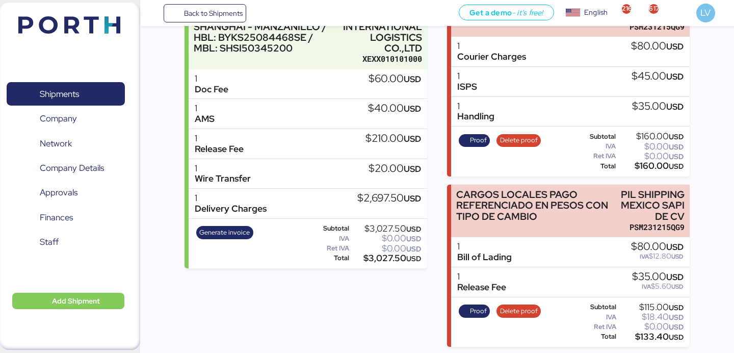
scroll to position [199, 0]
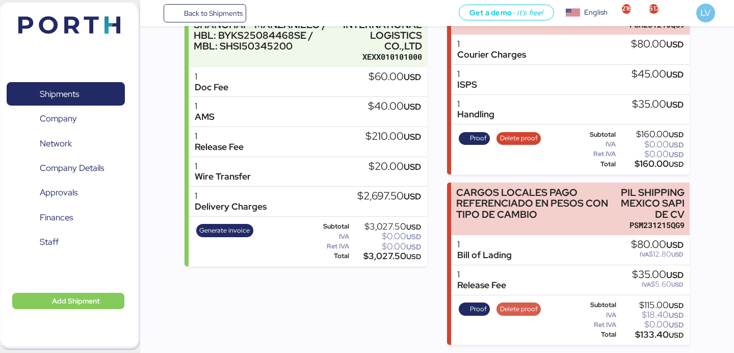
click at [513, 312] on span "Delete proof" at bounding box center [519, 308] width 38 height 11
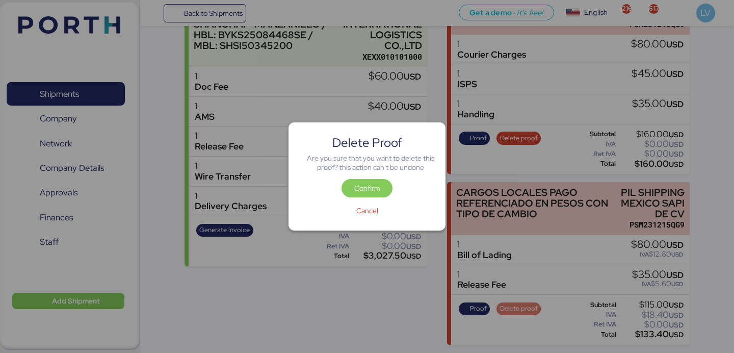
scroll to position [0, 0]
click at [382, 195] on span "Confirm" at bounding box center [366, 188] width 51 height 18
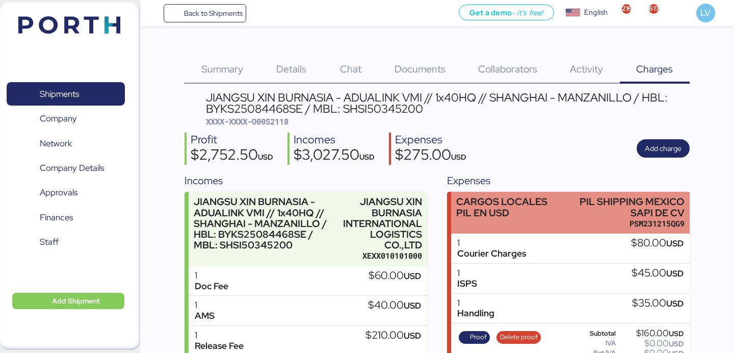
click at [567, 224] on div "CARGOS LOCALES PIL EN USD PIL SHIPPING MEXICO SAPI DE CV PSM231215QG9" at bounding box center [570, 213] width 238 height 42
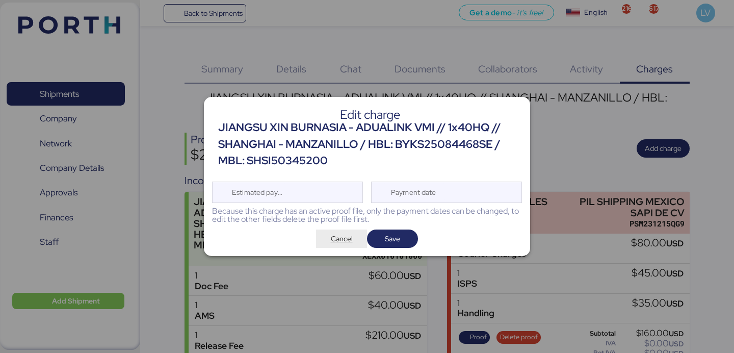
click at [324, 239] on span "Cancel" at bounding box center [341, 238] width 35 height 14
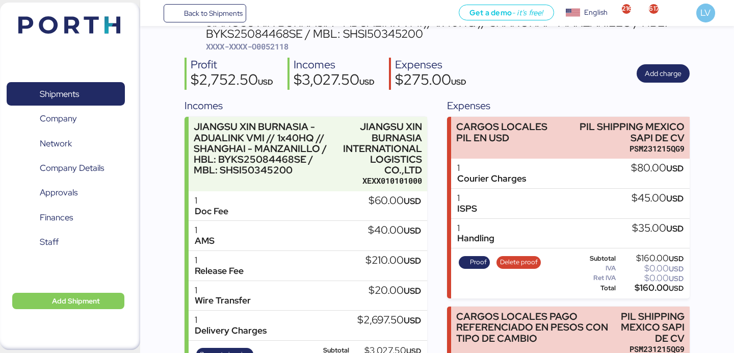
scroll to position [199, 0]
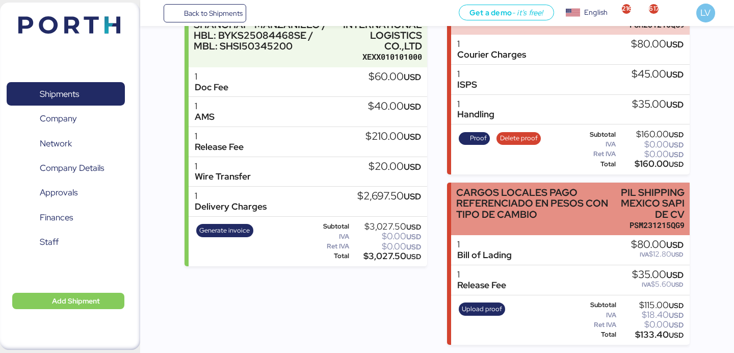
click at [459, 217] on div "CARGOS LOCALES PAGO REFERENCIADO EN PESOS CON TIPO DE CAMBIO" at bounding box center [533, 203] width 154 height 32
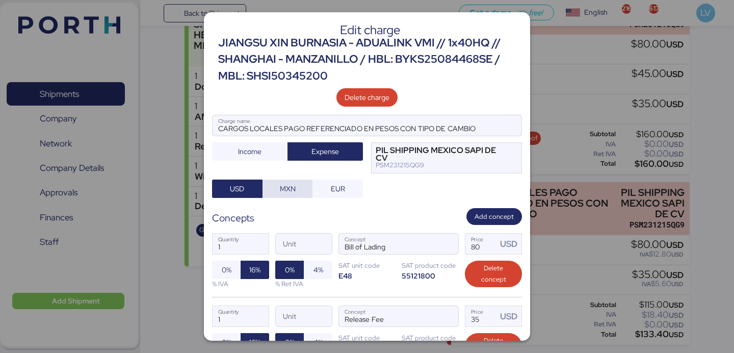
click at [289, 188] on span "MXN" at bounding box center [288, 188] width 16 height 12
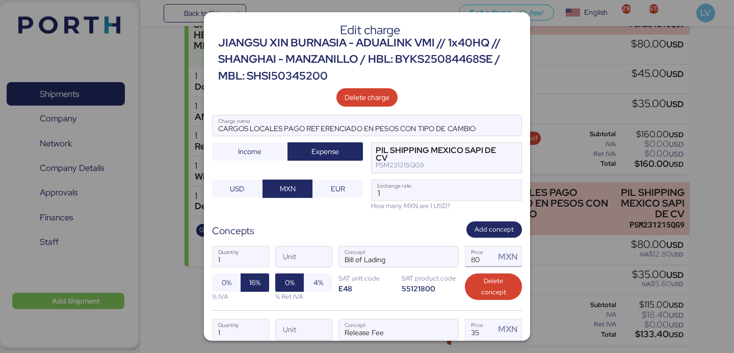
click at [482, 258] on input "80" at bounding box center [480, 256] width 30 height 20
type input "1556"
click at [473, 324] on input "35" at bounding box center [480, 329] width 30 height 20
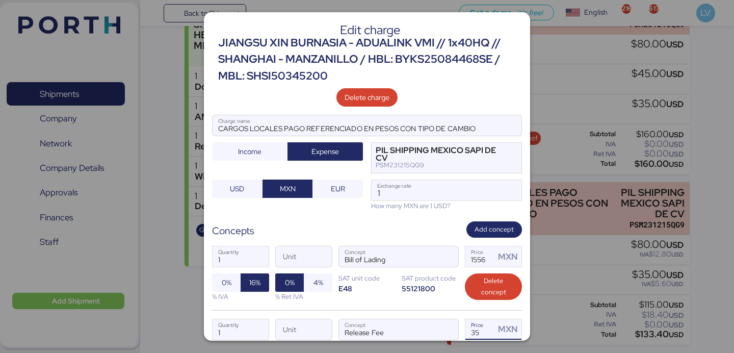
click at [473, 324] on input "35" at bounding box center [480, 329] width 30 height 20
paste input "680.7"
type input "680.75"
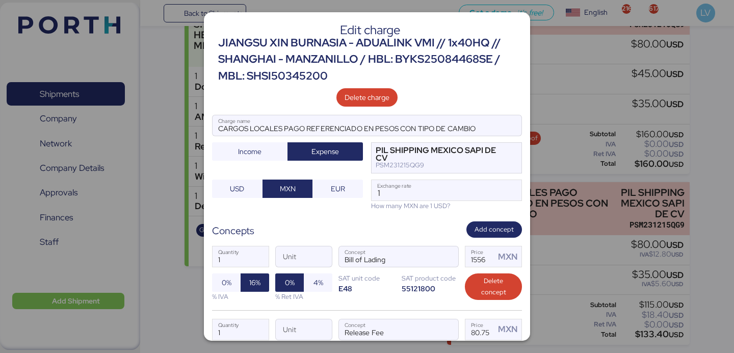
scroll to position [0, 0]
click at [427, 307] on div "1 Quantity Unit Bill of Lading Concept 1556 Price MXN 0% 16% % IVA 0% 4% % Ret …" at bounding box center [367, 273] width 310 height 72
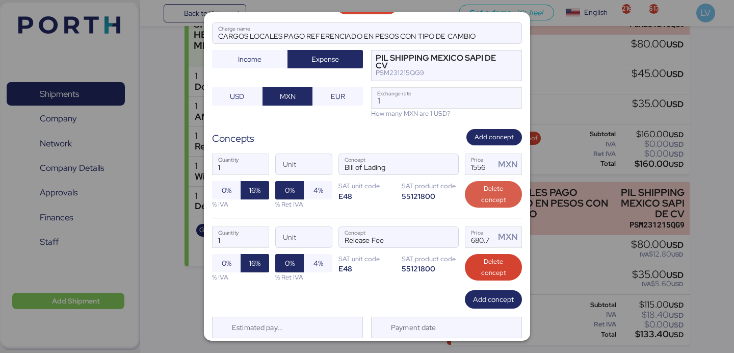
scroll to position [122, 0]
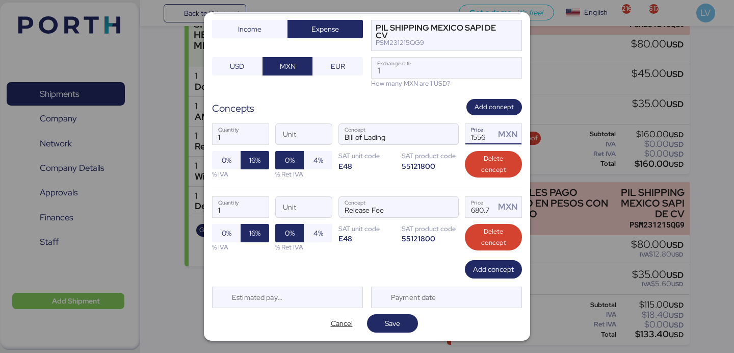
click at [481, 138] on input "1556" at bounding box center [480, 134] width 30 height 20
click at [419, 57] on label "1 Exchange rate" at bounding box center [446, 67] width 151 height 21
click at [419, 58] on input "1" at bounding box center [447, 68] width 150 height 20
click at [419, 68] on input "1" at bounding box center [447, 68] width 150 height 20
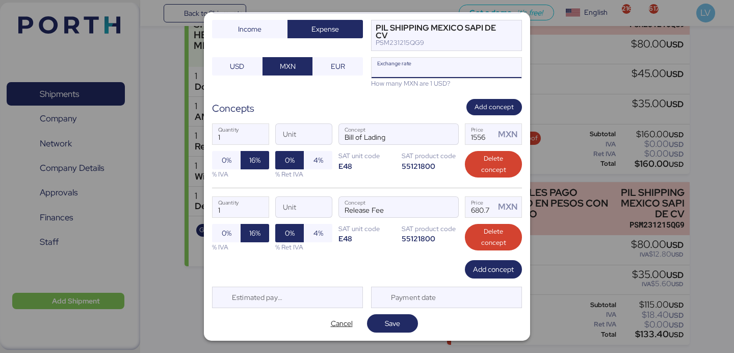
paste input "18.3805"
type input "18.3805"
click at [383, 328] on span "Save" at bounding box center [392, 323] width 35 height 14
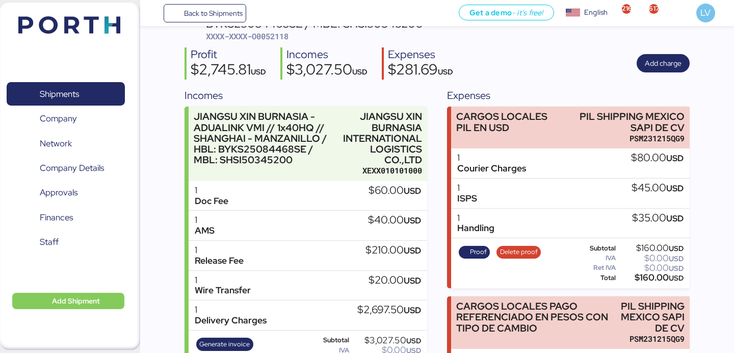
scroll to position [199, 0]
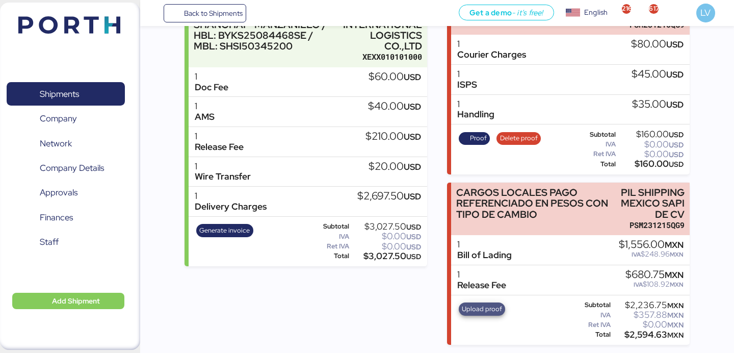
click at [482, 314] on span "Upload proof" at bounding box center [482, 308] width 40 height 11
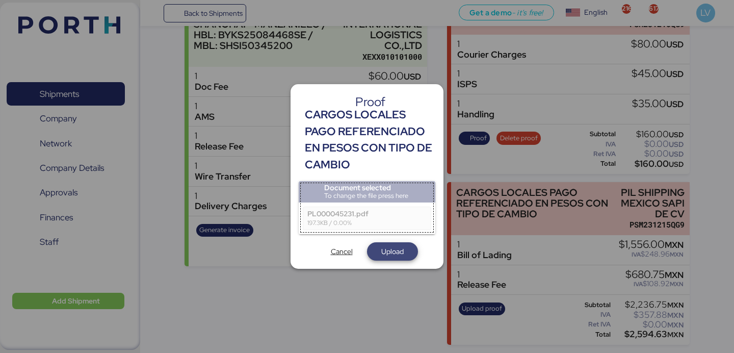
click at [382, 256] on span "Upload" at bounding box center [392, 251] width 22 height 12
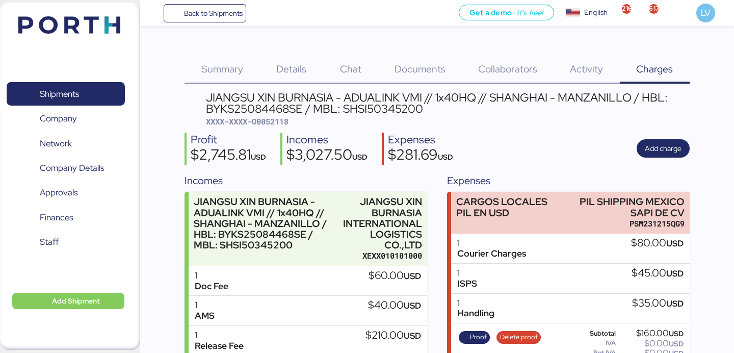
click at [269, 120] on span "XXXX-XXXX-O0052118" at bounding box center [247, 121] width 83 height 10
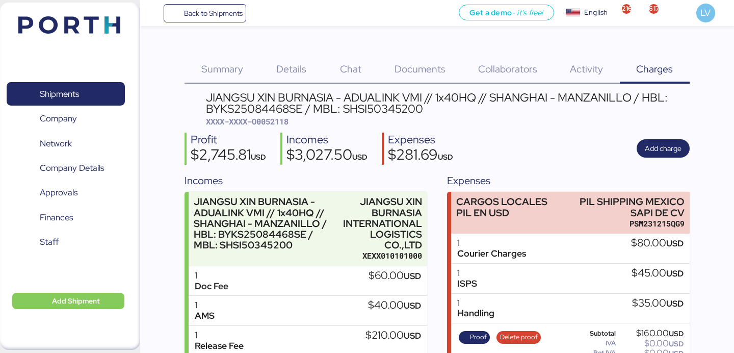
click at [215, 23] on div "Back to Shipments Get a demo - it’s free! Get a demo English Inglés English 216…" at bounding box center [437, 13] width 594 height 26
click at [221, 8] on span "Back to Shipments" at bounding box center [213, 13] width 59 height 12
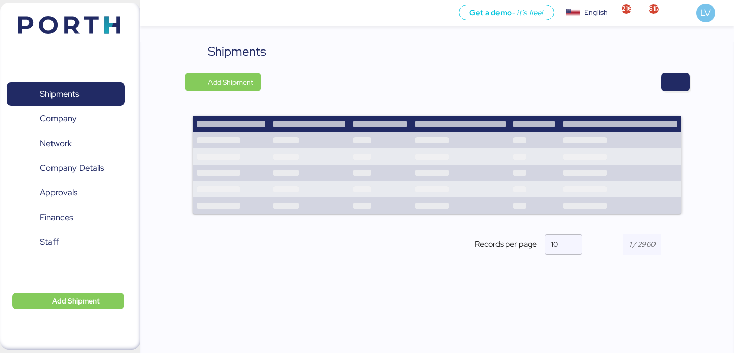
click at [667, 71] on div "Shipments Add Shipment Records per page 10" at bounding box center [436, 156] width 505 height 229
click at [673, 82] on span "button" at bounding box center [675, 82] width 12 height 14
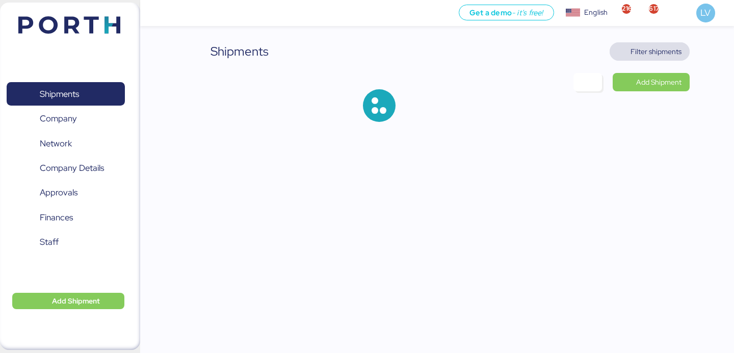
click at [658, 55] on span "Filter shipments" at bounding box center [655, 51] width 51 height 12
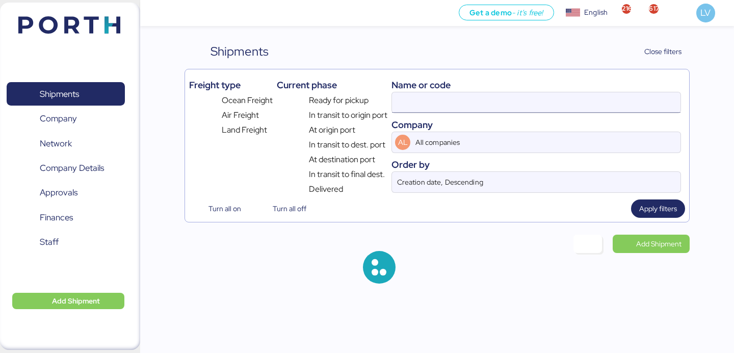
click at [573, 99] on input at bounding box center [536, 102] width 288 height 20
paste input "O0052058"
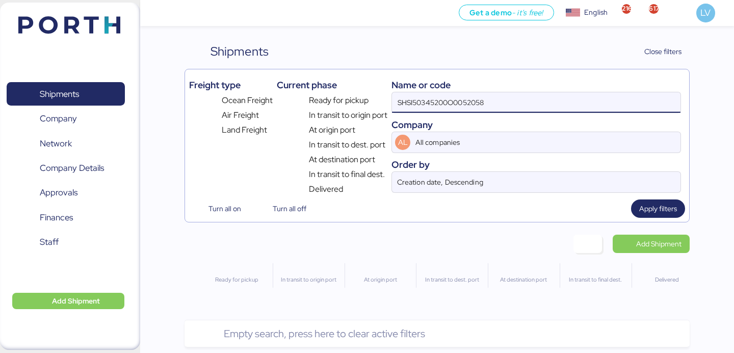
click at [573, 99] on input "SHSI50345200O0052058" at bounding box center [536, 102] width 288 height 20
paste input
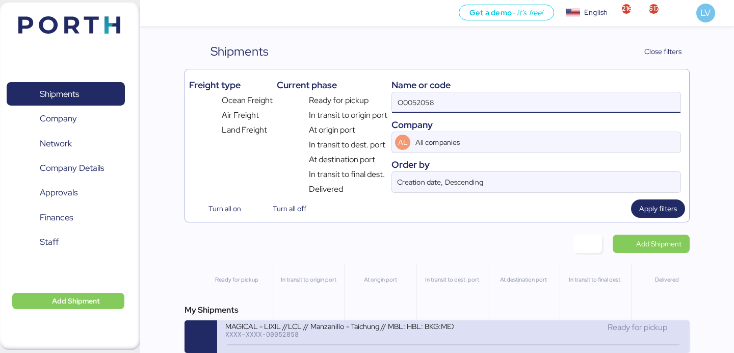
type input "O0052058"
click at [246, 323] on div "MAGICAL - LIXIL //LCL // Manzanillo - Taichung // MBL: HBL: BKG:MEX/TXG/1127209" at bounding box center [339, 325] width 228 height 9
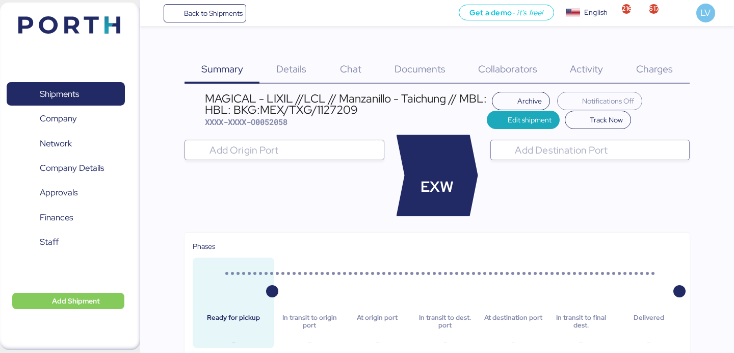
click at [675, 76] on div "Charges 0" at bounding box center [655, 62] width 70 height 41
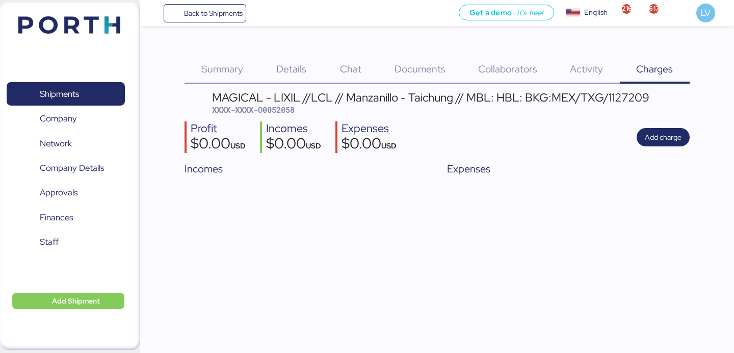
click at [426, 77] on div "Documents 0" at bounding box center [420, 62] width 84 height 41
